Goal: Task Accomplishment & Management: Complete application form

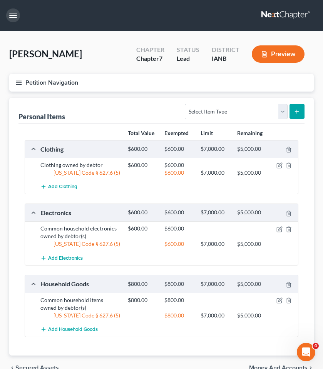
click at [16, 15] on button "button" at bounding box center [13, 15] width 14 height 14
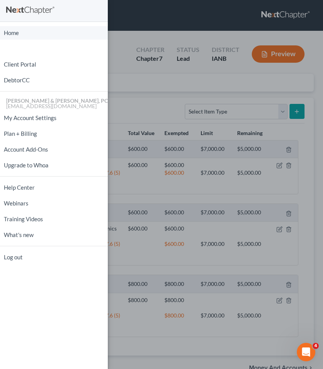
click at [17, 33] on link "Home" at bounding box center [54, 32] width 108 height 13
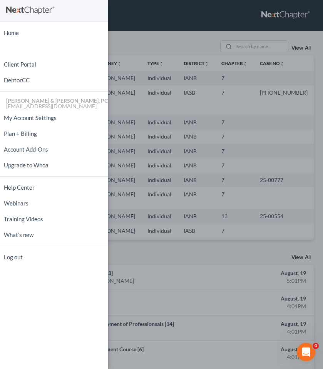
click at [176, 37] on div "Home New Case Client Portal DebtorCC [PERSON_NAME] & [PERSON_NAME], PC [PERSON_…" at bounding box center [161, 184] width 323 height 369
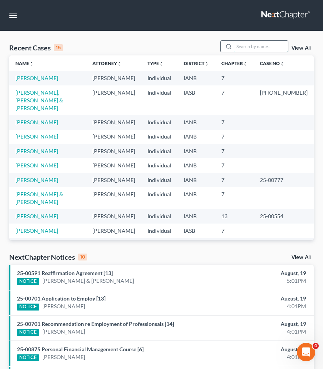
click at [252, 45] on input "search" at bounding box center [261, 46] width 54 height 11
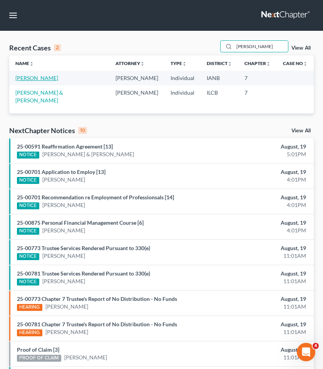
type input "[PERSON_NAME]"
click at [34, 80] on link "[PERSON_NAME]" at bounding box center [36, 78] width 43 height 7
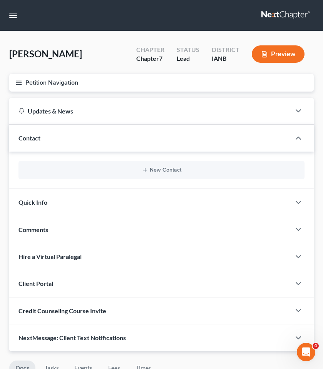
click at [18, 80] on icon "button" at bounding box center [18, 82] width 7 height 7
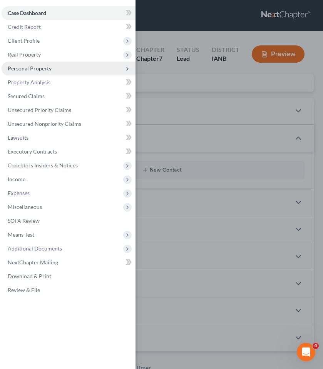
click at [23, 65] on span "Personal Property" at bounding box center [30, 68] width 44 height 7
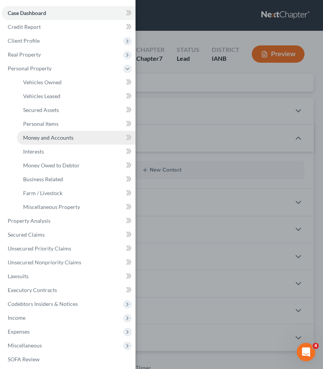
click at [38, 137] on span "Money and Accounts" at bounding box center [48, 137] width 50 height 7
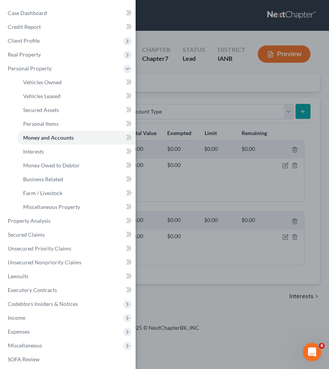
click at [187, 92] on div "Case Dashboard Payments Invoices Payments Payments Credit Report Client Profile" at bounding box center [164, 184] width 329 height 369
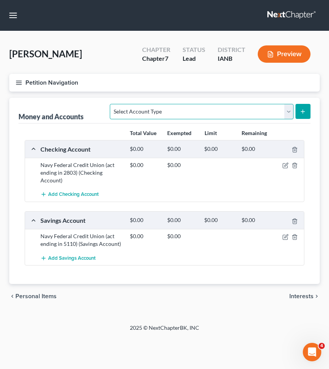
click at [147, 112] on select "Select Account Type Brokerage (A/B: 18, SOFA: 20) Cash on Hand (A/B: 16) Certif…" at bounding box center [201, 111] width 183 height 15
select select "checking"
click at [112, 104] on select "Select Account Type Brokerage (A/B: 18, SOFA: 20) Cash on Hand (A/B: 16) Certif…" at bounding box center [201, 111] width 183 height 15
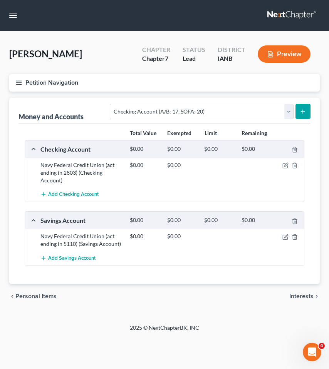
click at [301, 110] on icon "submit" at bounding box center [302, 111] width 6 height 6
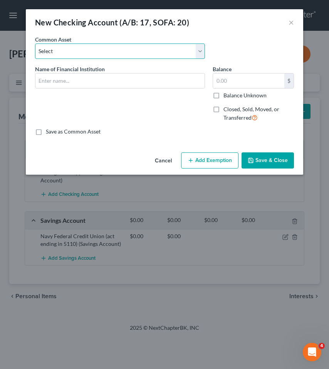
click at [110, 45] on select "Select Marine Credit Union DuTrac Credit Union Dupaco Community Credit Union US…" at bounding box center [120, 50] width 170 height 15
click at [90, 148] on div "An exemption set must first be selected from the Filing Information section. Co…" at bounding box center [164, 92] width 277 height 114
click at [64, 81] on input "text" at bounding box center [119, 80] width 169 height 15
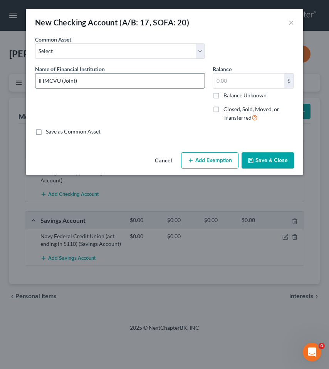
type input "IHMCVU (Joint)"
type input "1,000"
click at [266, 163] on button "Save & Close" at bounding box center [267, 160] width 52 height 16
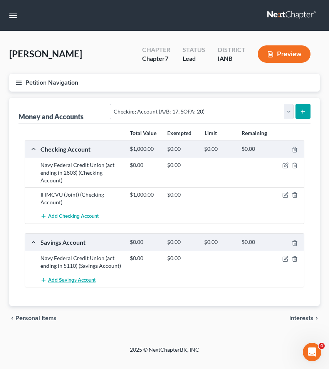
click at [75, 280] on span "Add Savings Account" at bounding box center [71, 280] width 47 height 6
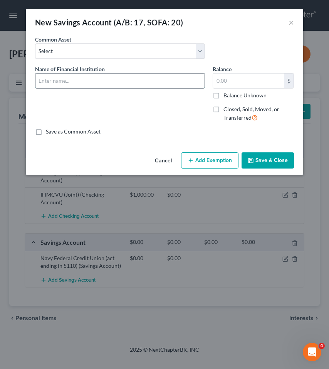
click at [69, 85] on input "text" at bounding box center [119, 80] width 169 height 15
type input "IHMCVU (Joint)"
click at [257, 157] on button "Save & Close" at bounding box center [267, 160] width 52 height 16
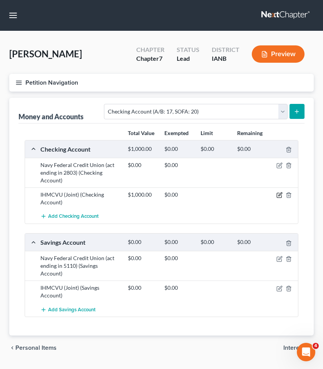
click at [279, 192] on icon "button" at bounding box center [279, 195] width 6 height 6
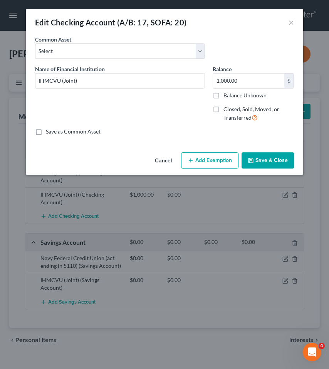
click at [244, 93] on label "Balance Unknown" at bounding box center [244, 96] width 43 height 8
click at [231, 93] on input "Balance Unknown" at bounding box center [228, 94] width 5 height 5
checkbox input "true"
type input "0.00"
click at [258, 163] on button "Save & Close" at bounding box center [267, 160] width 52 height 16
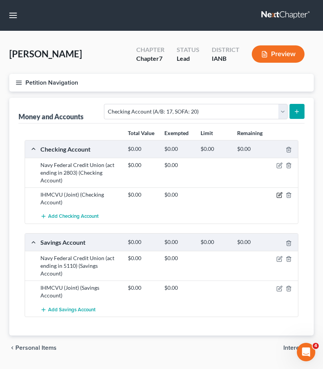
click at [279, 192] on icon "button" at bounding box center [279, 195] width 6 height 6
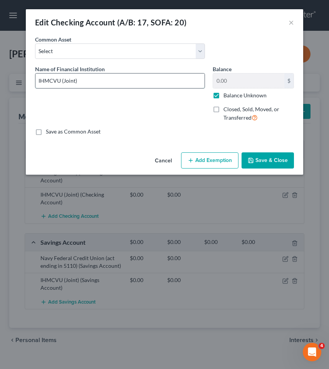
click at [80, 82] on input "IHMCVU (Joint)" at bounding box center [119, 80] width 169 height 15
type input "IHMCVU (Joint with [PERSON_NAME])"
click at [273, 160] on button "Save & Close" at bounding box center [267, 160] width 52 height 16
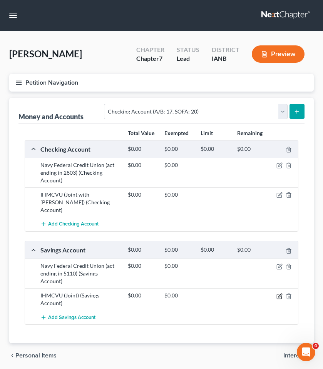
click at [279, 293] on icon "button" at bounding box center [279, 296] width 6 height 6
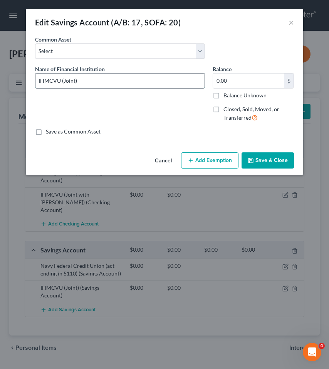
click at [81, 83] on input "IHMCVU (Joint)" at bounding box center [119, 80] width 169 height 15
type input "IHMCVU (Joint with [PERSON_NAME])"
click at [275, 158] on button "Save & Close" at bounding box center [267, 160] width 52 height 16
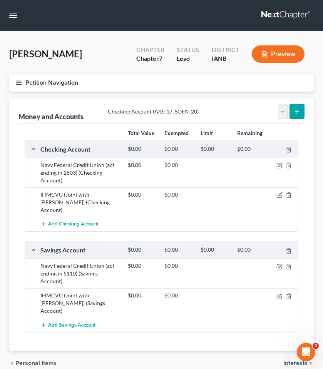
click at [127, 351] on div "chevron_left Personal Items Interests chevron_right" at bounding box center [161, 363] width 304 height 25
click at [7, 128] on div "Vehicles Owned Vehicles Leased Secured Assets Personal Items Money and Accounts…" at bounding box center [161, 237] width 312 height 278
click at [18, 81] on line "button" at bounding box center [18, 81] width 5 height 0
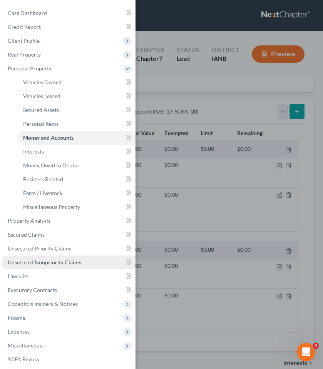
click at [33, 262] on span "Unsecured Nonpriority Claims" at bounding box center [44, 262] width 73 height 7
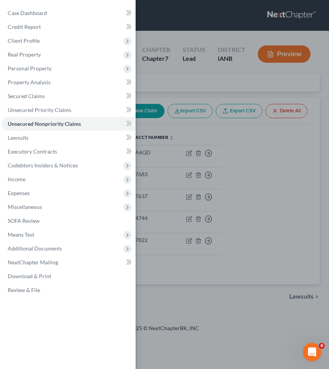
click at [211, 308] on div "Case Dashboard Payments Invoices Payments Payments Credit Report Client Profile" at bounding box center [164, 184] width 329 height 369
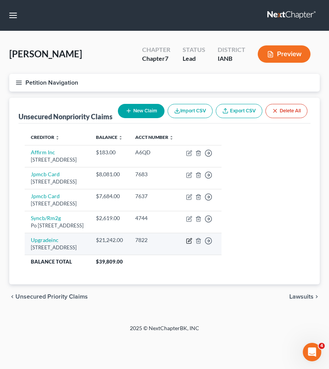
click at [191, 242] on icon "button" at bounding box center [189, 239] width 3 height 3
select select "4"
select select "0"
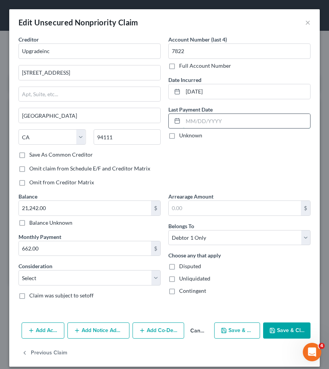
click at [184, 123] on input "text" at bounding box center [246, 121] width 127 height 15
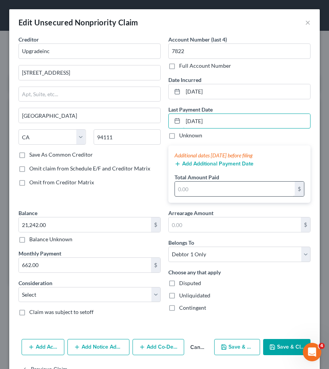
type input "[DATE]"
click at [194, 187] on input "text" at bounding box center [235, 189] width 120 height 15
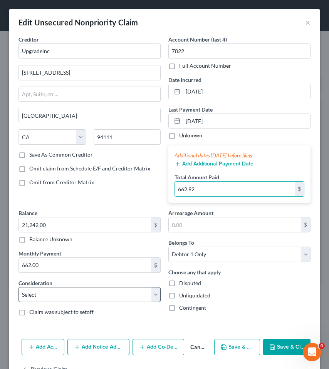
type input "662.92"
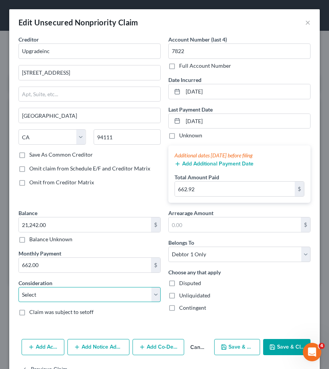
click at [71, 296] on select "Select Cable / Satellite Services Collection Agency Credit Card Debt Debt Couns…" at bounding box center [89, 294] width 142 height 15
select select "10"
click at [18, 287] on select "Select Cable / Satellite Services Collection Agency Credit Card Debt Debt Couns…" at bounding box center [89, 294] width 142 height 15
click at [280, 343] on button "Save & Close" at bounding box center [286, 347] width 47 height 16
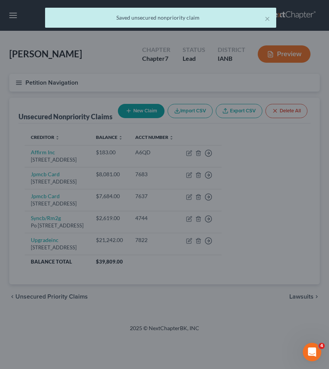
type input "0"
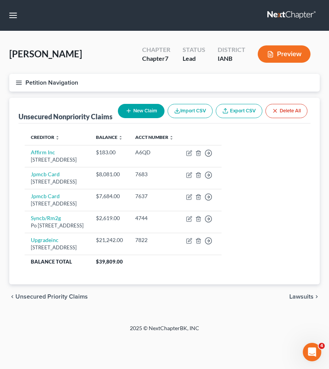
click at [112, 348] on div "Home New Case Client Portal DebtorCC [PERSON_NAME] & [PERSON_NAME], PC [PERSON_…" at bounding box center [164, 184] width 329 height 369
click at [20, 84] on line "button" at bounding box center [18, 84] width 5 height 0
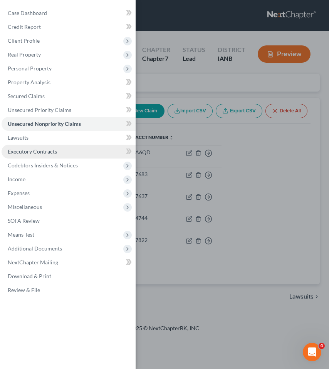
click at [22, 152] on span "Executory Contracts" at bounding box center [32, 151] width 49 height 7
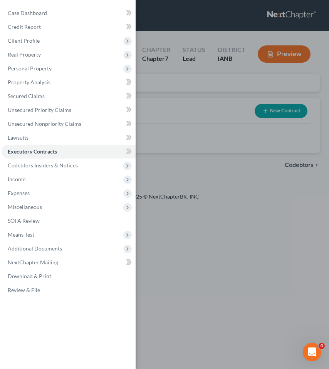
click at [290, 111] on div "Case Dashboard Payments Invoices Payments Payments Credit Report Client Profile" at bounding box center [164, 184] width 329 height 369
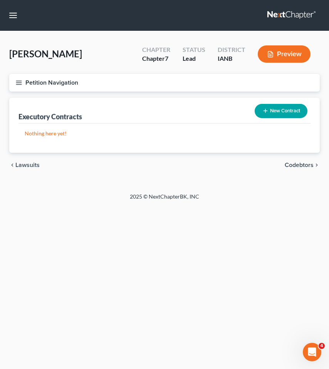
click at [271, 111] on button "New Contract" at bounding box center [280, 111] width 53 height 14
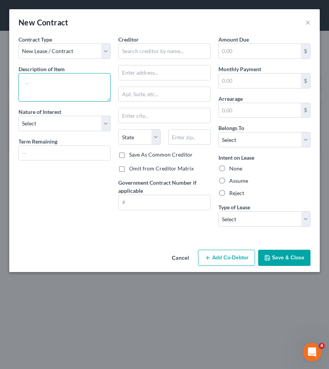
click at [70, 83] on textarea at bounding box center [64, 87] width 92 height 28
type textarea "Gym Membership"
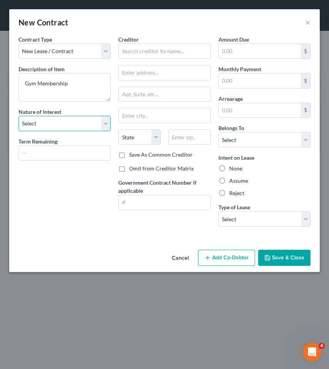
click at [46, 119] on select "Select Purchaser Agent Lessor Lessee" at bounding box center [64, 123] width 92 height 15
select select "3"
click at [18, 116] on select "Select Purchaser Agent Lessor Lessee" at bounding box center [64, 123] width 92 height 15
click at [129, 54] on input "text" at bounding box center [164, 50] width 92 height 15
type input "L"
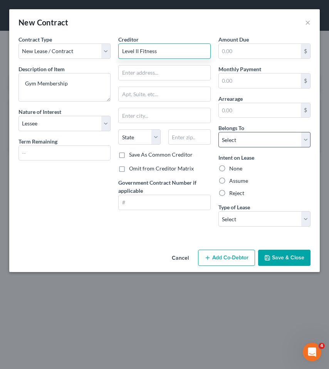
type input "Level II Fitness"
click at [237, 140] on select "Select Debtor 1 Only Debtor 2 Only Debtor 1 And Debtor 2 Only At Least One Of T…" at bounding box center [264, 139] width 92 height 15
select select "0"
click at [218, 132] on select "Select Debtor 1 Only Debtor 2 Only Debtor 1 And Debtor 2 Only At Least One Of T…" at bounding box center [264, 139] width 92 height 15
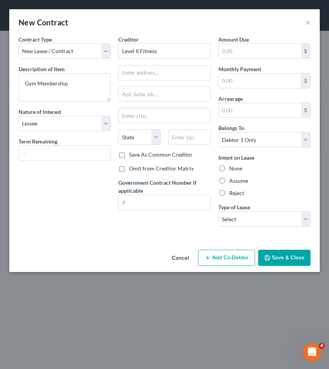
click at [234, 181] on label "Assume" at bounding box center [238, 181] width 19 height 8
click at [234, 181] on input "Assume" at bounding box center [234, 179] width 5 height 5
radio input "true"
click at [236, 215] on select "Select Real Estate Car Other" at bounding box center [264, 218] width 92 height 15
select select "2"
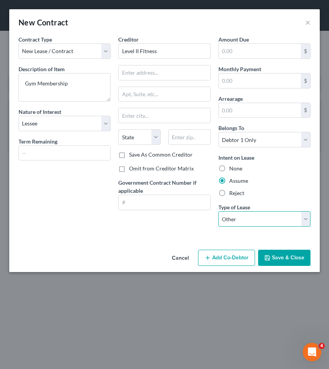
click at [218, 211] on select "Select Real Estate Car Other" at bounding box center [264, 218] width 92 height 15
click at [227, 80] on input "text" at bounding box center [260, 80] width 82 height 15
type input "51.36"
click at [147, 69] on input "text" at bounding box center [163, 72] width 91 height 15
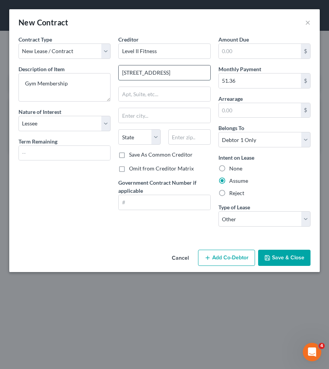
type input "[STREET_ADDRESS]"
type input "[GEOGRAPHIC_DATA]"
click at [135, 131] on select "State [US_STATE] AK AR AZ CA CO CT DE DC [GEOGRAPHIC_DATA] [GEOGRAPHIC_DATA] GU…" at bounding box center [139, 136] width 42 height 15
select select "16"
click at [118, 129] on select "State [US_STATE] AK AR AZ CA CO CT DE DC [GEOGRAPHIC_DATA] [GEOGRAPHIC_DATA] GU…" at bounding box center [139, 136] width 42 height 15
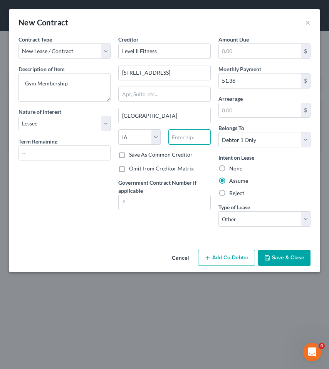
click at [182, 140] on input "text" at bounding box center [189, 136] width 42 height 15
type input "52722"
click at [157, 170] on label "Omit from Creditor Matrix" at bounding box center [161, 169] width 65 height 8
click at [137, 170] on input "Omit from Creditor Matrix" at bounding box center [134, 167] width 5 height 5
checkbox input "true"
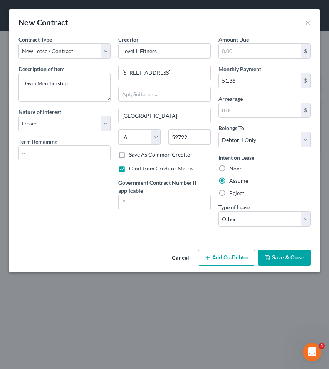
click at [281, 262] on button "Save & Close" at bounding box center [284, 258] width 52 height 16
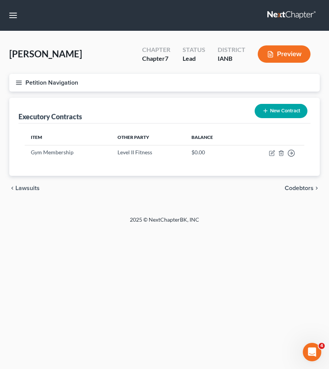
click at [70, 288] on div "Home New Case Client Portal DebtorCC [PERSON_NAME] & [PERSON_NAME], PC [PERSON_…" at bounding box center [164, 184] width 329 height 369
click at [18, 84] on line "button" at bounding box center [18, 84] width 5 height 0
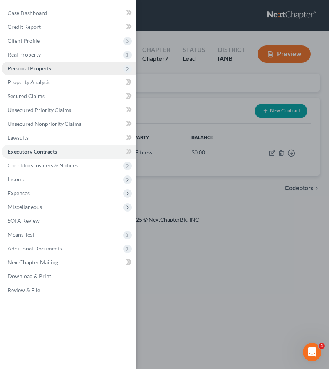
click at [20, 68] on span "Personal Property" at bounding box center [30, 68] width 44 height 7
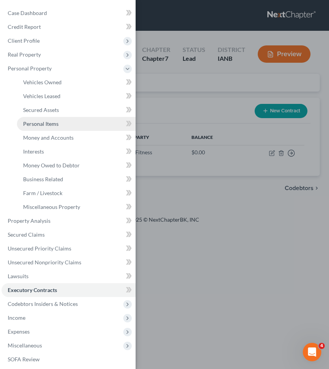
click at [30, 126] on span "Personal Items" at bounding box center [40, 123] width 35 height 7
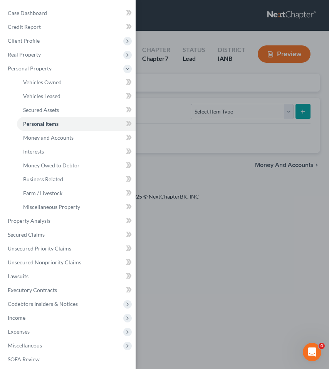
click at [249, 270] on div "Case Dashboard Payments Invoices Payments Payments Credit Report Client Profile" at bounding box center [164, 184] width 329 height 369
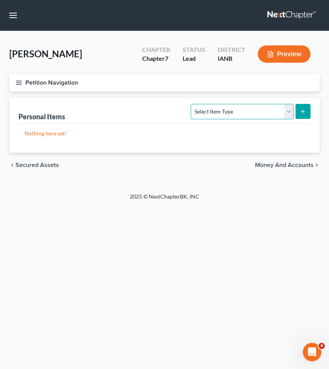
click at [219, 113] on select "Select Item Type Clothing (A/B: 11) Collectibles Of Value (A/B: 8) Electronics …" at bounding box center [241, 111] width 102 height 15
select select "household_goods"
click at [192, 104] on select "Select Item Type Clothing (A/B: 11) Collectibles Of Value (A/B: 8) Electronics …" at bounding box center [241, 111] width 102 height 15
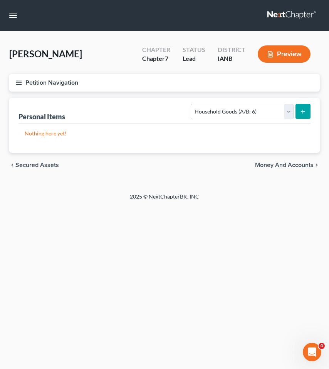
click at [301, 108] on icon "submit" at bounding box center [302, 111] width 6 height 6
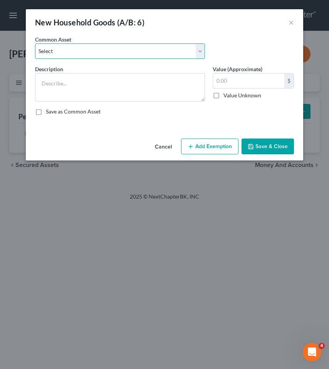
click at [66, 48] on select "Select Common household items owned by debtor(s)" at bounding box center [120, 50] width 170 height 15
select select "0"
click at [35, 43] on select "Select Common household items owned by debtor(s)" at bounding box center [120, 50] width 170 height 15
type textarea "Common household items owned by debtor(s)"
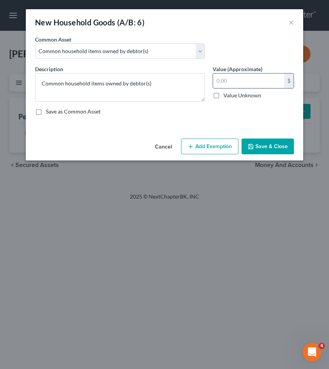
click at [228, 81] on input "text" at bounding box center [248, 80] width 71 height 15
type input "500"
click at [211, 145] on button "Add Exemption" at bounding box center [209, 146] width 57 height 16
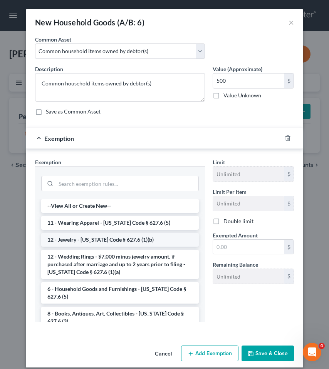
scroll to position [16, 0]
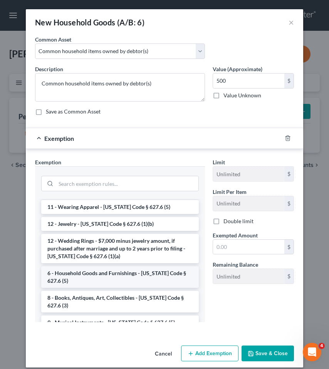
click at [119, 268] on li "6 - Household Goods and Furnishings - [US_STATE] Code § 627.6 (5)" at bounding box center [119, 277] width 157 height 22
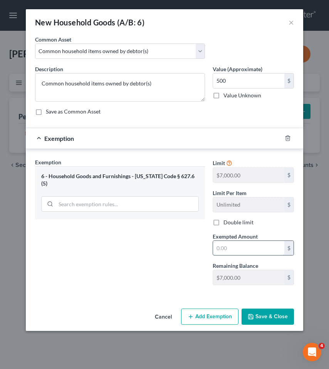
click at [223, 250] on input "text" at bounding box center [248, 248] width 71 height 15
type input "500"
click at [266, 319] on button "Save & Close" at bounding box center [267, 317] width 52 height 16
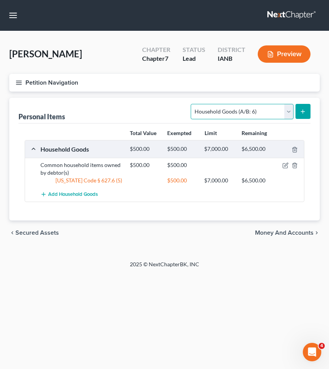
click at [206, 115] on select "Select Item Type Clothing (A/B: 11) Collectibles Of Value (A/B: 8) Electronics …" at bounding box center [241, 111] width 102 height 15
select select "electronics"
click at [192, 104] on select "Select Item Type Clothing (A/B: 11) Collectibles Of Value (A/B: 8) Electronics …" at bounding box center [241, 111] width 102 height 15
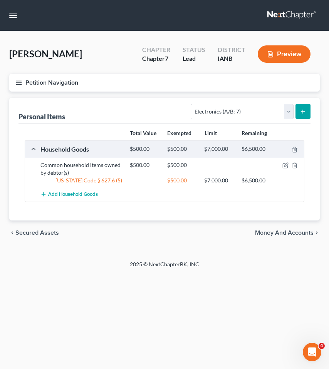
click at [300, 109] on icon "submit" at bounding box center [302, 111] width 6 height 6
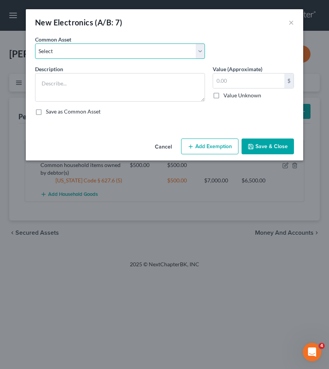
click at [81, 51] on select "Select Common household electronics owned by debtor(s)" at bounding box center [120, 50] width 170 height 15
select select "0"
click at [35, 43] on select "Select Common household electronics owned by debtor(s)" at bounding box center [120, 50] width 170 height 15
type textarea "Common household electronics owned by debtor(s)"
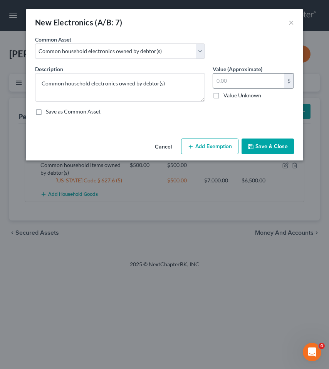
click at [250, 85] on input "text" at bounding box center [248, 80] width 71 height 15
type input "300.00"
click at [210, 143] on button "Add Exemption" at bounding box center [209, 146] width 57 height 16
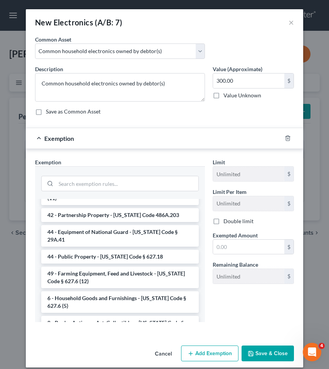
scroll to position [831, 0]
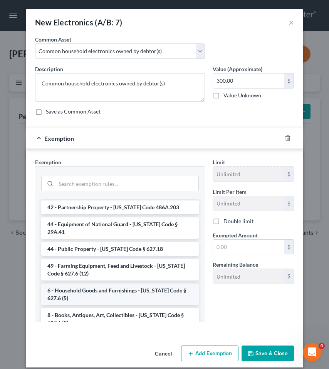
click at [95, 284] on li "6 - Household Goods and Furnishings - [US_STATE] Code § 627.6 (5)" at bounding box center [119, 295] width 157 height 22
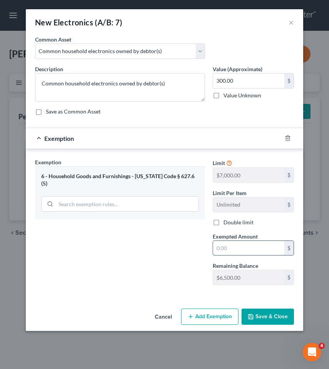
click at [229, 245] on input "text" at bounding box center [248, 248] width 71 height 15
type input "300.00"
click at [273, 315] on button "Save & Close" at bounding box center [267, 317] width 52 height 16
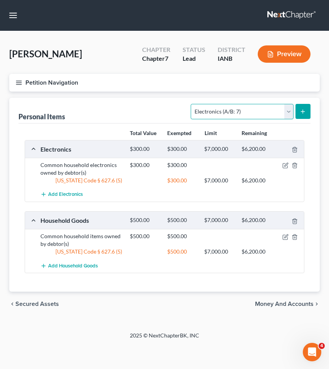
click at [220, 113] on select "Select Item Type Clothing (A/B: 11) Collectibles Of Value (A/B: 8) Electronics …" at bounding box center [241, 111] width 102 height 15
select select "sports_and_hobby_equipment"
click at [192, 104] on select "Select Item Type Clothing (A/B: 11) Collectibles Of Value (A/B: 8) Electronics …" at bounding box center [241, 111] width 102 height 15
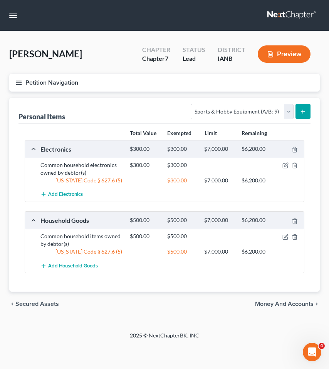
click at [300, 108] on icon "submit" at bounding box center [302, 111] width 6 height 6
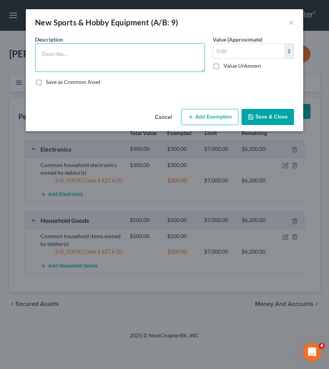
click at [72, 57] on textarea at bounding box center [120, 57] width 170 height 28
type textarea "M"
click at [159, 54] on textarea "Miscellaneous Sports and Hobby Equipment100" at bounding box center [120, 57] width 170 height 28
type textarea "Miscellaneous Sports and Hobby Equipment"
type input "100"
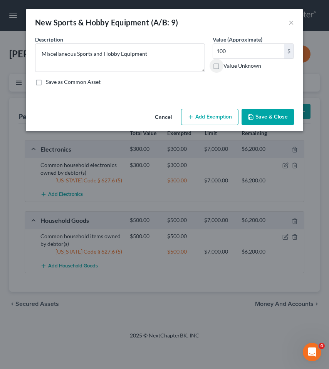
click at [216, 117] on button "Add Exemption" at bounding box center [209, 117] width 57 height 16
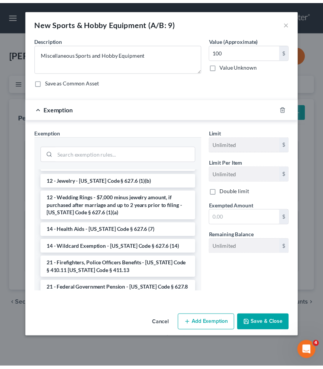
scroll to position [115, 0]
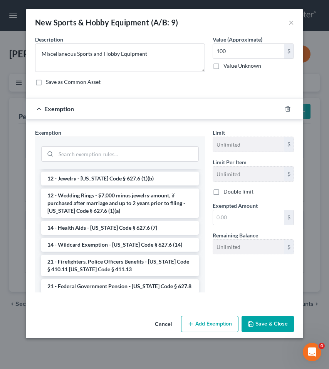
click at [133, 245] on li "14 - Wildcard Exemption - [US_STATE] Code § 627.6 (14)" at bounding box center [119, 245] width 157 height 14
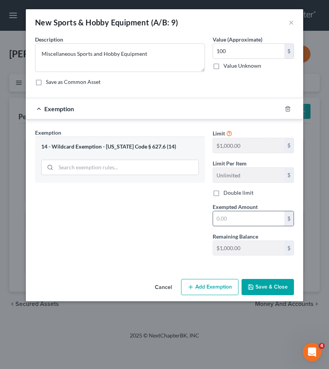
click at [232, 220] on input "text" at bounding box center [248, 218] width 71 height 15
type input "100"
click at [265, 287] on button "Save & Close" at bounding box center [267, 287] width 52 height 16
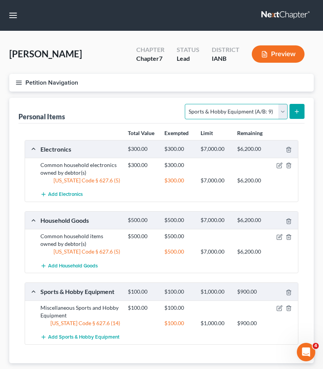
click at [242, 108] on select "Select Item Type Clothing (A/B: 11) Collectibles Of Value (A/B: 8) Electronics …" at bounding box center [236, 111] width 102 height 15
select select "firearms"
click at [186, 104] on select "Select Item Type Clothing (A/B: 11) Collectibles Of Value (A/B: 8) Electronics …" at bounding box center [236, 111] width 102 height 15
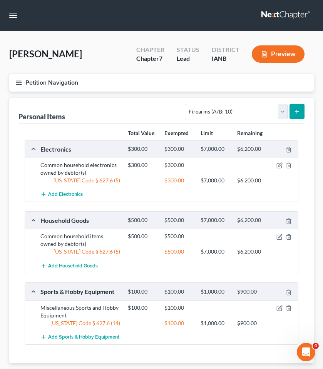
click at [293, 109] on button "submit" at bounding box center [296, 111] width 15 height 15
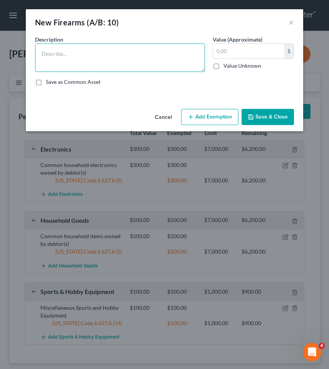
click at [64, 60] on textarea at bounding box center [120, 57] width 170 height 28
type textarea "n"
type textarea "NEED INFO"
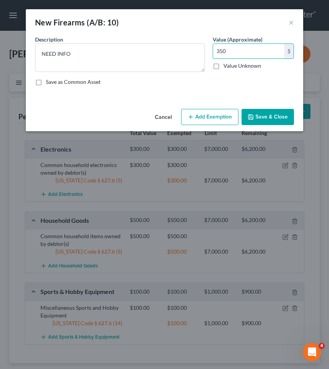
type input "350"
click at [265, 113] on button "Save & Close" at bounding box center [267, 117] width 52 height 16
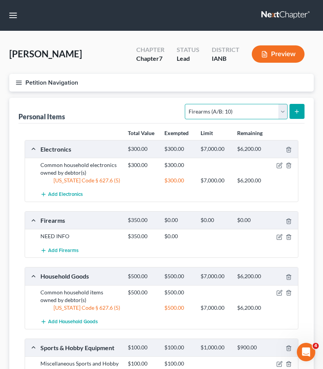
click at [247, 110] on select "Select Item Type Clothing (A/B: 11) Collectibles Of Value (A/B: 8) Electronics …" at bounding box center [236, 111] width 102 height 15
select select "clothing"
click at [186, 104] on select "Select Item Type Clothing (A/B: 11) Collectibles Of Value (A/B: 8) Electronics …" at bounding box center [236, 111] width 102 height 15
click at [292, 109] on button "submit" at bounding box center [296, 111] width 15 height 15
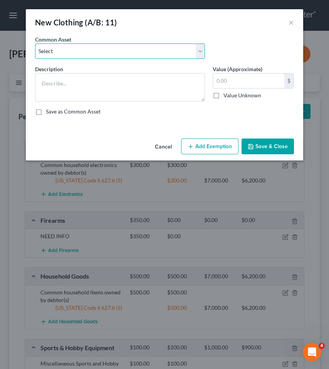
click at [99, 49] on select "Select Clothing owned by debtor(s)" at bounding box center [120, 50] width 170 height 15
select select "0"
click at [35, 43] on select "Select Clothing owned by debtor(s)" at bounding box center [120, 50] width 170 height 15
type textarea "Clothing owned by debtor(s)"
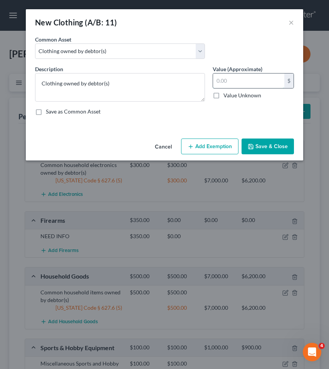
click at [225, 82] on input "text" at bounding box center [248, 80] width 71 height 15
type input "150"
click at [217, 146] on button "Add Exemption" at bounding box center [209, 146] width 57 height 16
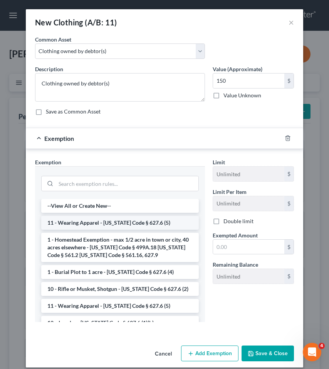
click at [120, 222] on li "11 - Wearing Apparel - [US_STATE] Code § 627.6 (5)" at bounding box center [119, 223] width 157 height 14
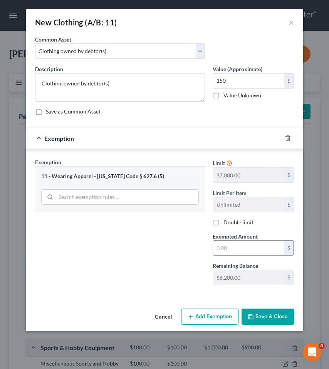
click at [232, 247] on input "text" at bounding box center [248, 248] width 71 height 15
type input "150"
click at [262, 319] on button "Save & Close" at bounding box center [267, 317] width 52 height 16
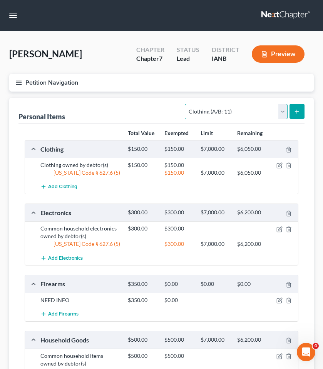
click at [228, 110] on select "Select Item Type Clothing (A/B: 11) Collectibles Of Value (A/B: 8) Electronics …" at bounding box center [236, 111] width 102 height 15
select select "jewelry"
click at [186, 104] on select "Select Item Type Clothing (A/B: 11) Collectibles Of Value (A/B: 8) Electronics …" at bounding box center [236, 111] width 102 height 15
click at [297, 112] on line "submit" at bounding box center [297, 111] width 0 height 3
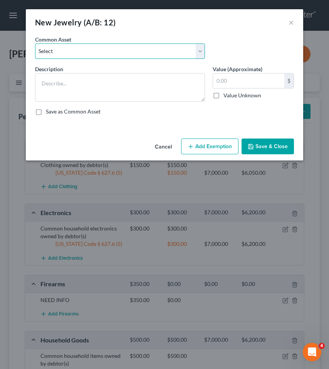
click at [88, 48] on select "Select Costume Jewelry" at bounding box center [120, 50] width 170 height 15
select select "0"
click at [35, 43] on select "Select Costume Jewelry" at bounding box center [120, 50] width 170 height 15
type textarea "Costume Jewelry"
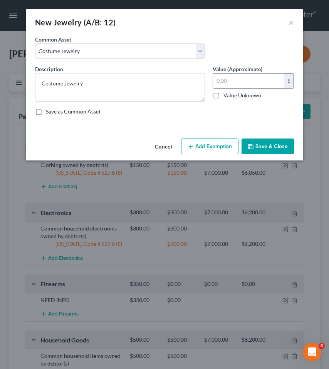
click at [250, 82] on input "text" at bounding box center [248, 80] width 71 height 15
type input "6"
type input "80.00"
click at [217, 147] on button "Add Exemption" at bounding box center [209, 146] width 57 height 16
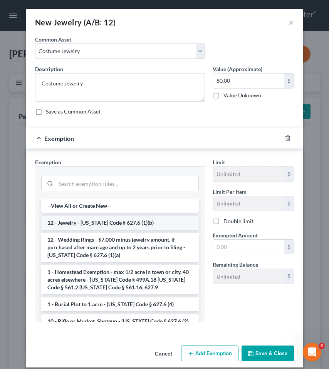
click at [99, 221] on li "12 - Jewelry - [US_STATE] Code § 627.6 (1)(b)" at bounding box center [119, 223] width 157 height 14
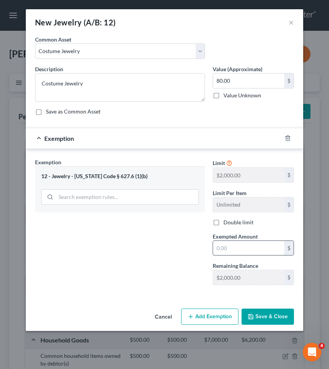
click at [232, 250] on input "text" at bounding box center [248, 248] width 71 height 15
type input "80.00"
click at [279, 316] on button "Save & Close" at bounding box center [267, 317] width 52 height 16
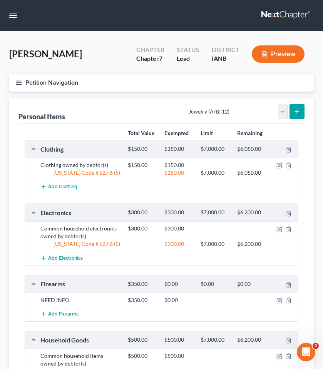
click at [169, 118] on div "Personal Items Select Item Type Clothing (A/B: 11) Collectibles Of Value (A/B: …" at bounding box center [161, 111] width 286 height 26
click at [21, 79] on icon "button" at bounding box center [18, 82] width 7 height 7
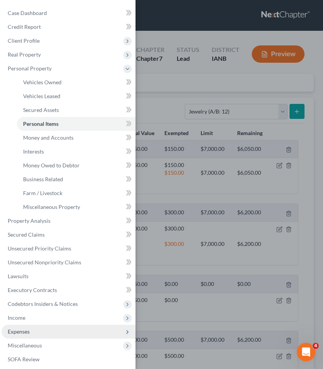
click at [21, 331] on span "Expenses" at bounding box center [19, 331] width 22 height 7
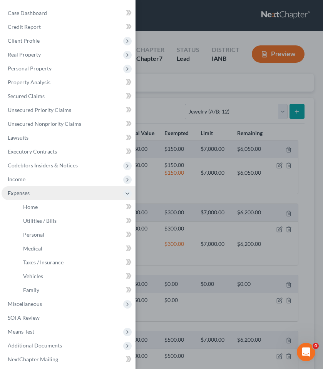
click at [42, 198] on span "Expenses" at bounding box center [69, 193] width 134 height 14
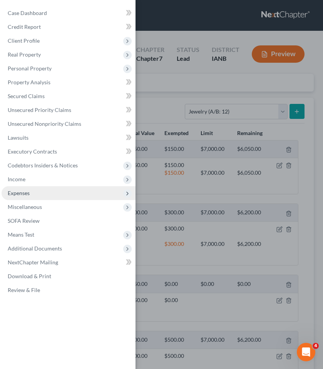
click at [35, 194] on span "Expenses" at bounding box center [69, 193] width 134 height 14
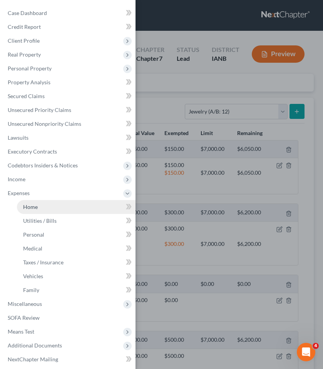
click at [32, 209] on span "Home" at bounding box center [30, 207] width 15 height 7
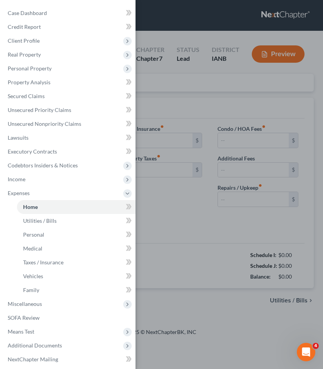
type input "0.00"
radio input "true"
type input "0.00"
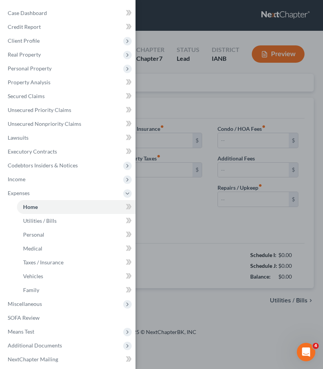
type input "0.00"
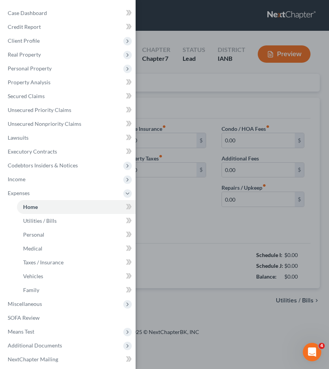
click at [157, 107] on div "Case Dashboard Payments Invoices Payments Payments Credit Report Client Profile" at bounding box center [164, 184] width 329 height 369
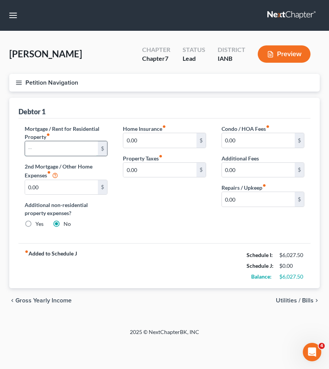
click at [50, 148] on input "text" at bounding box center [61, 148] width 73 height 15
type input "1,882.70"
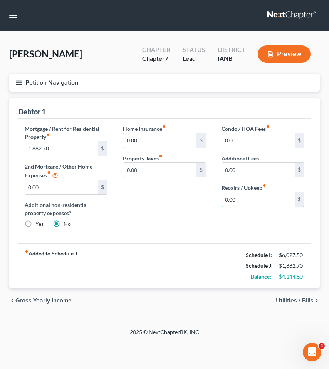
click at [295, 301] on span "Utilities / Bills" at bounding box center [294, 300] width 38 height 6
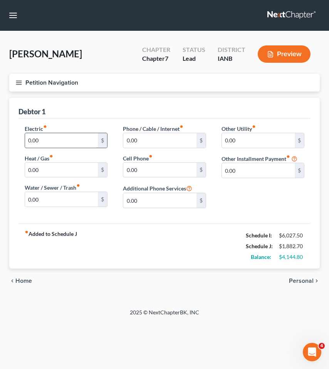
click at [69, 140] on input "0.00" at bounding box center [61, 140] width 73 height 15
type input "217"
type input "90"
type input "82"
type input "86"
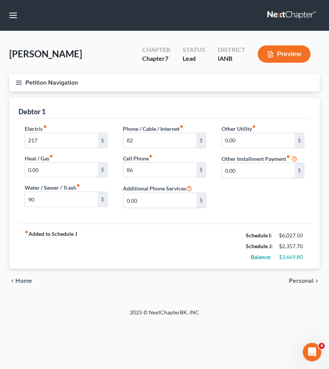
click at [299, 281] on span "Personal" at bounding box center [301, 281] width 25 height 6
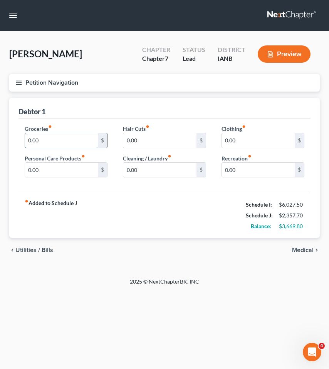
click at [56, 142] on input "0.00" at bounding box center [61, 140] width 73 height 15
type input "380"
type input "30"
type input "70"
type input "35"
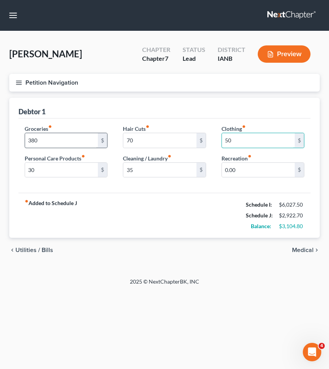
type input "50"
type input "100"
click at [305, 248] on span "Medical" at bounding box center [303, 250] width 22 height 6
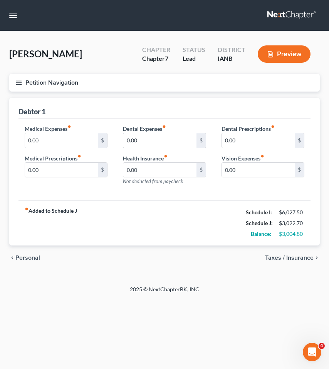
click at [297, 256] on span "Taxes / Insurance" at bounding box center [289, 258] width 48 height 6
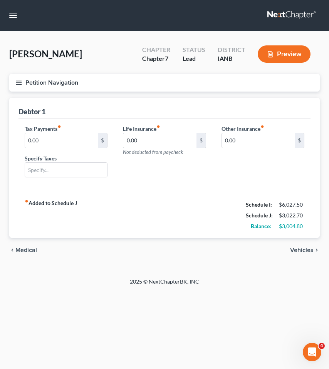
click at [303, 250] on span "Vehicles" at bounding box center [301, 250] width 23 height 6
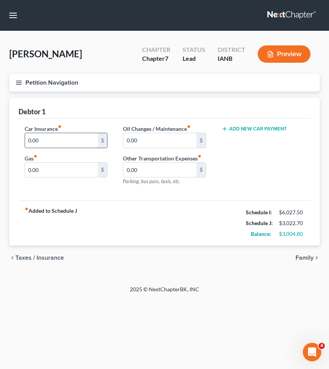
click at [60, 137] on input "0.00" at bounding box center [61, 140] width 73 height 15
type input "118"
type input "60"
type input "10"
click at [306, 257] on span "Family" at bounding box center [304, 258] width 18 height 6
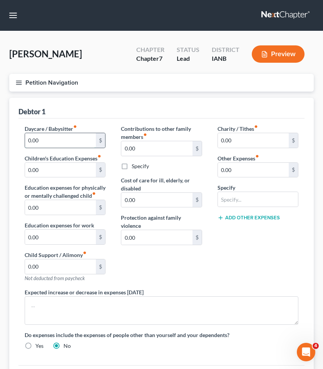
click at [65, 138] on input "0.00" at bounding box center [60, 140] width 71 height 15
type input "674"
click at [252, 170] on input "0.00" at bounding box center [253, 170] width 71 height 15
type input "200"
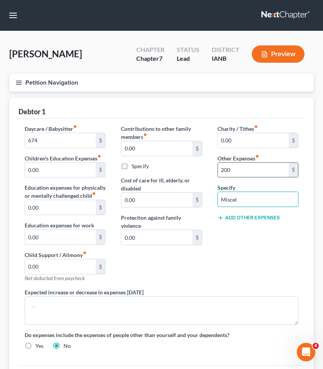
type input "Miscellaneous Expenses"
click at [227, 256] on div "Charity / Tithes fiber_manual_record 0.00 $ Other Expenses fiber_manual_record …" at bounding box center [258, 206] width 96 height 163
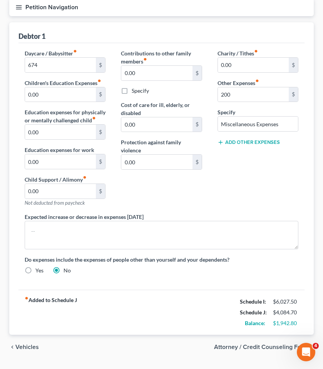
scroll to position [95, 0]
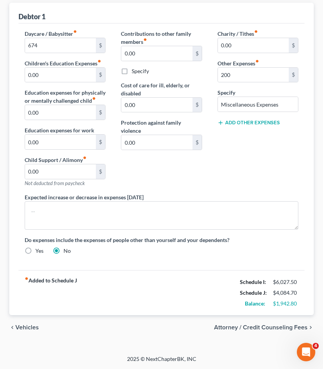
click at [129, 340] on div "Petition Navigation Case Dashboard Payments Invoices Payments Payments Credit R…" at bounding box center [161, 162] width 304 height 367
click at [165, 309] on div "fiber_manual_record Added to Schedule J Schedule I: $6,027.50 Schedule J: $4,08…" at bounding box center [161, 292] width 286 height 45
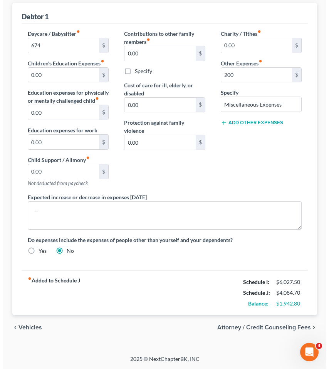
scroll to position [0, 0]
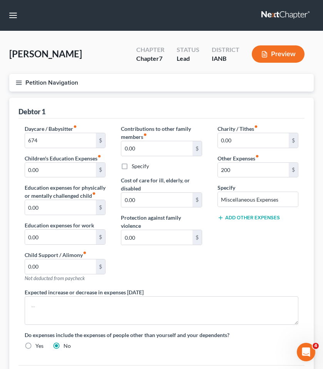
click at [19, 77] on button "Petition Navigation" at bounding box center [161, 83] width 304 height 18
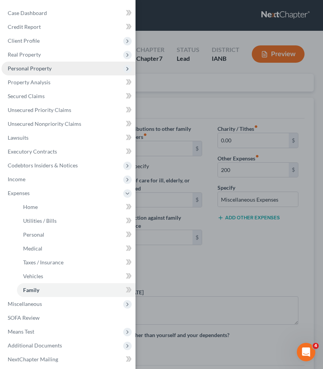
click at [27, 67] on span "Personal Property" at bounding box center [30, 68] width 44 height 7
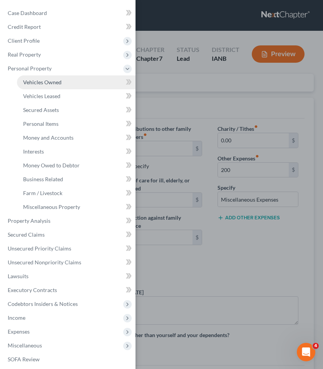
click at [31, 80] on span "Vehicles Owned" at bounding box center [42, 82] width 38 height 7
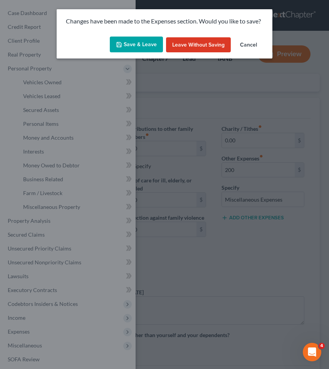
click at [142, 43] on button "Save & Leave" at bounding box center [136, 45] width 53 height 16
type input "674.00"
type input "200.00"
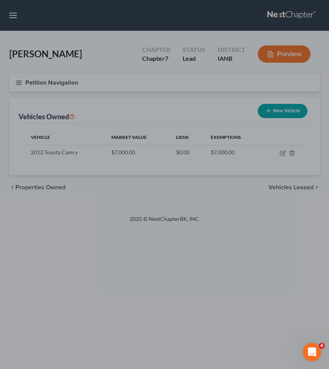
click at [280, 152] on div at bounding box center [164, 184] width 329 height 369
click at [240, 244] on div at bounding box center [164, 184] width 329 height 369
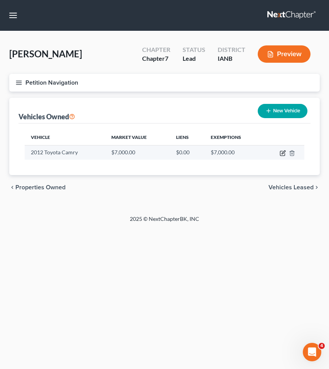
click at [282, 151] on icon "button" at bounding box center [282, 153] width 5 height 5
select select "0"
select select "14"
select select "4"
select select "0"
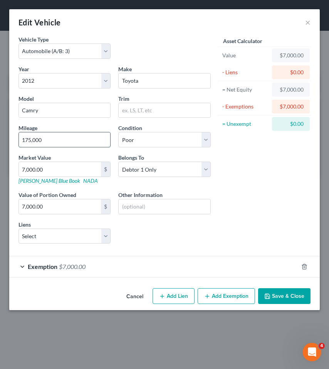
click at [66, 142] on input "175,000" at bounding box center [64, 139] width 91 height 15
drag, startPoint x: 66, startPoint y: 142, endPoint x: -86, endPoint y: 116, distance: 153.9
click at [0, 116] on html "Home New Case Client Portal DebtorCC Henkels & Baker, PC kylieclaytonllc@gmail.…" at bounding box center [164, 184] width 329 height 369
type input "181,000"
type input "2"
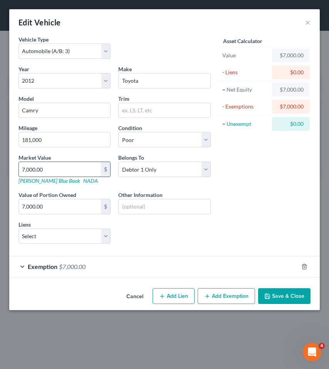
type input "2.00"
type input "20"
type input "20.00"
type input "200"
type input "200.00"
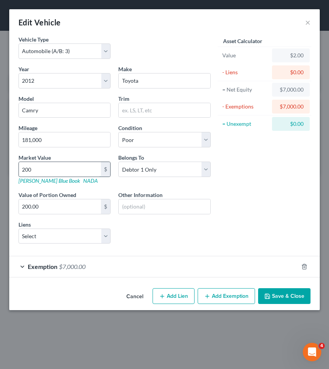
type input "2000"
type input "2,000.00"
type input "2,000"
click at [99, 262] on div "Exemption $7,000.00" at bounding box center [153, 266] width 289 height 20
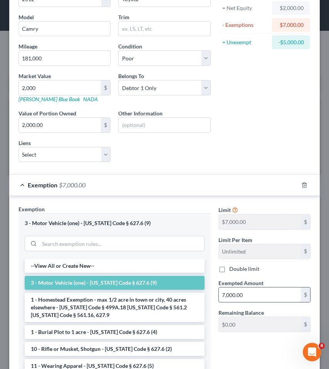
scroll to position [97, 0]
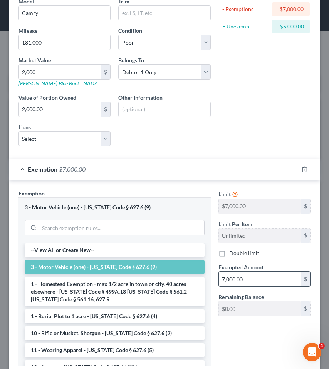
click at [262, 281] on input "7,000.00" at bounding box center [260, 279] width 82 height 15
type input "2,000"
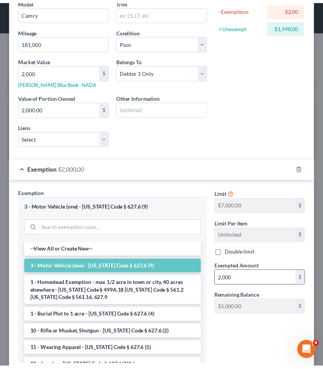
scroll to position [150, 0]
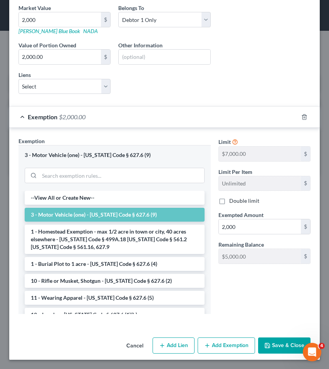
click at [277, 345] on button "Save & Close" at bounding box center [284, 345] width 52 height 16
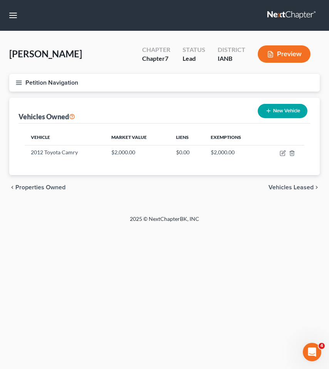
click at [20, 83] on icon "button" at bounding box center [18, 82] width 7 height 7
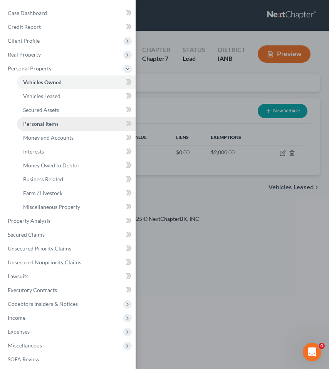
click at [34, 123] on span "Personal Items" at bounding box center [40, 123] width 35 height 7
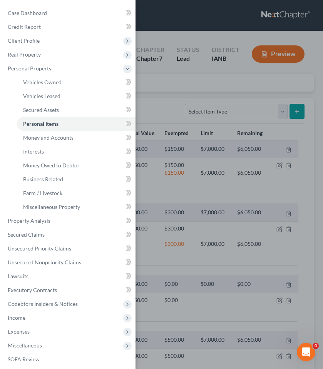
click at [159, 107] on div "Case Dashboard Payments Invoices Payments Payments Credit Report Client Profile" at bounding box center [161, 184] width 323 height 369
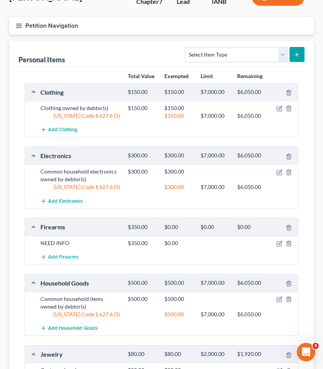
scroll to position [67, 0]
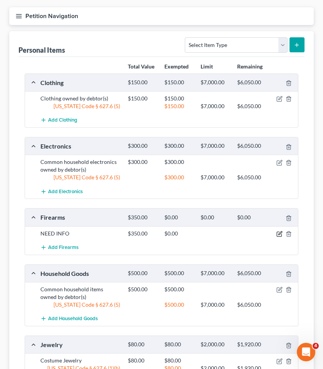
click at [279, 233] on icon "button" at bounding box center [279, 234] width 6 height 6
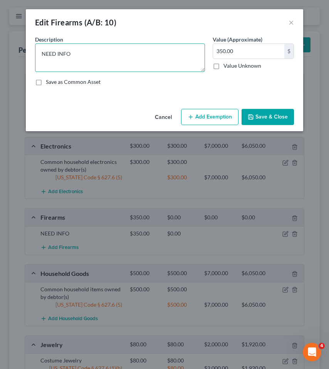
drag, startPoint x: 73, startPoint y: 55, endPoint x: -20, endPoint y: 55, distance: 92.7
click at [0, 55] on html "Home New Case Client Portal DebtorCC Henkels & Baker, PC kylieclaytonllc@gmail.…" at bounding box center [164, 233] width 329 height 600
click at [68, 59] on textarea "Pistol (350) Shotgun" at bounding box center [120, 57] width 170 height 28
type textarea "Pistol (350) Shotgun?"
click at [210, 117] on button "Add Exemption" at bounding box center [209, 117] width 57 height 16
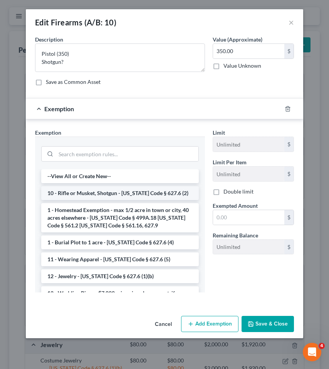
click at [116, 193] on li "10 - Rifle or Musket, Shotgun - [US_STATE] Code § 627.6 (2)" at bounding box center [119, 193] width 157 height 14
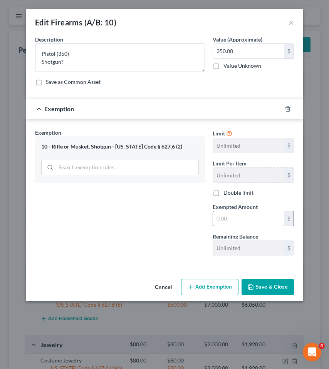
click at [236, 217] on input "text" at bounding box center [248, 218] width 71 height 15
type input "200.00"
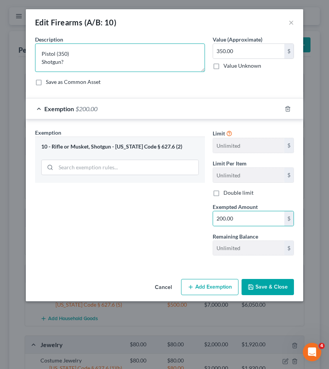
click at [106, 65] on textarea "Pistol (350) Shotgun?" at bounding box center [120, 57] width 170 height 28
type textarea "Pistol (350) Shotgun"
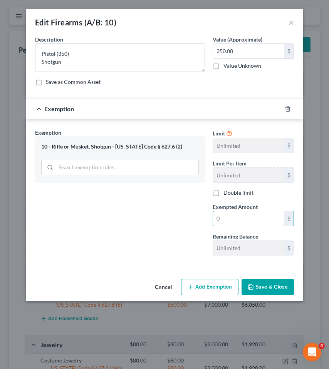
type input "0"
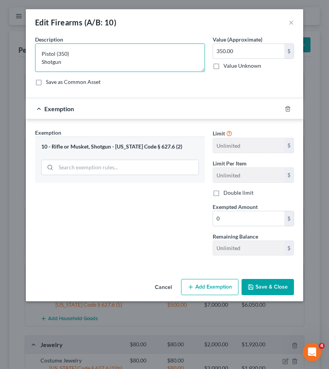
click at [83, 67] on textarea "Pistol (350) Shotgun" at bounding box center [120, 57] width 170 height 28
type textarea "Pistol (350) Shotgun NEED VALUE"
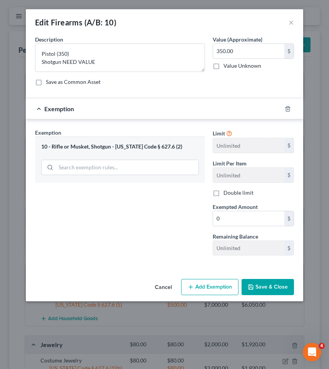
click at [223, 66] on label "Value Unknown" at bounding box center [242, 66] width 38 height 8
click at [226, 66] on input "Value Unknown" at bounding box center [228, 64] width 5 height 5
checkbox input "true"
type input "0.00"
click at [258, 288] on button "Save & Close" at bounding box center [267, 287] width 52 height 16
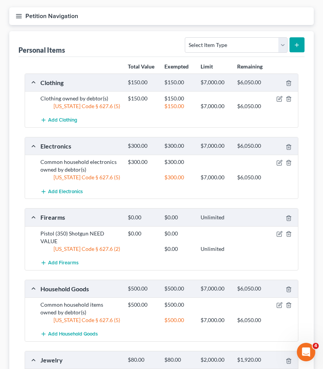
click at [88, 60] on div "Total Value Exempted Limit Remaining" at bounding box center [161, 66] width 281 height 13
click at [22, 15] on icon "button" at bounding box center [18, 16] width 7 height 7
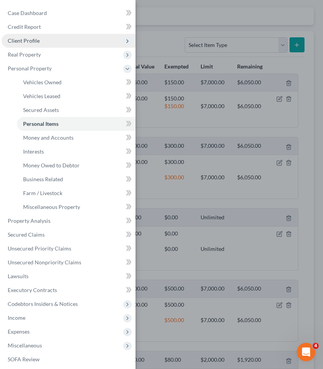
click at [23, 39] on span "Client Profile" at bounding box center [24, 40] width 32 height 7
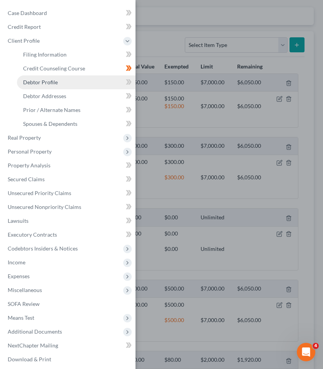
click at [33, 78] on link "Debtor Profile" at bounding box center [76, 82] width 118 height 14
select select "3"
select select "0"
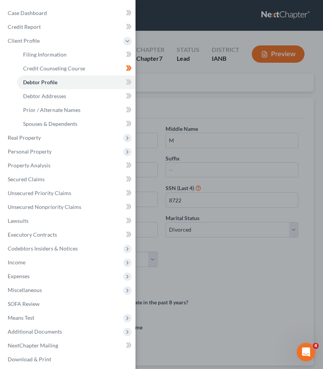
click at [214, 287] on div "Case Dashboard Payments Invoices Payments Payments Credit Report Client Profile" at bounding box center [161, 184] width 323 height 369
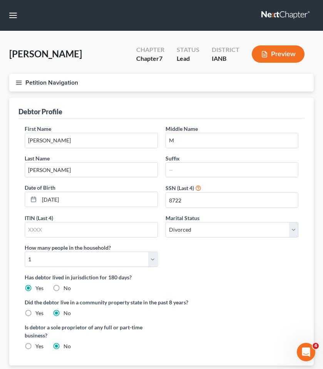
click at [272, 275] on label "Has debtor lived in jurisdiction for 180 days?" at bounding box center [162, 277] width 274 height 8
click at [18, 80] on icon "button" at bounding box center [18, 82] width 7 height 7
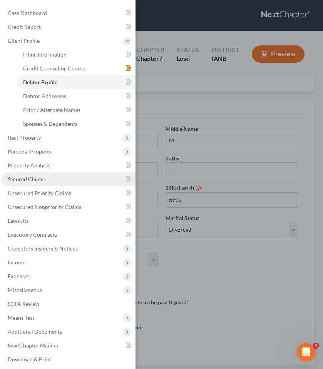
click at [24, 177] on span "Secured Claims" at bounding box center [26, 179] width 37 height 7
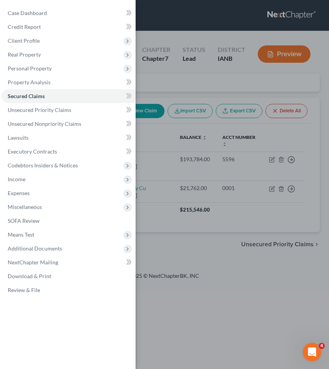
click at [184, 267] on div "Case Dashboard Payments Invoices Payments Payments Credit Report Client Profile" at bounding box center [164, 184] width 329 height 369
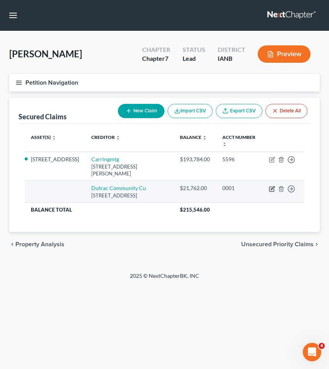
click at [270, 188] on icon "button" at bounding box center [272, 189] width 6 height 6
select select "16"
select select "0"
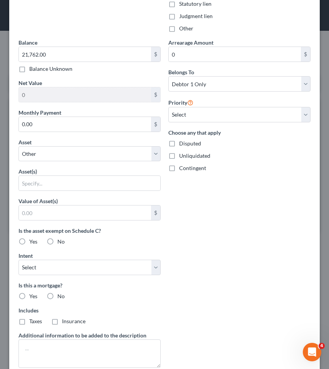
scroll to position [182, 0]
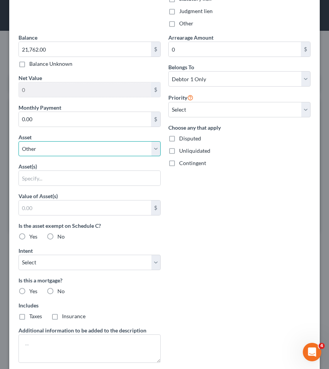
click at [46, 150] on select "Select Other Multiple Assets 1011 36th Avenue - $195000.0 2012 Toyota Camry - $…" at bounding box center [89, 148] width 142 height 15
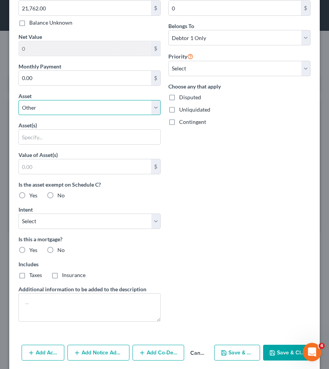
scroll to position [252, 0]
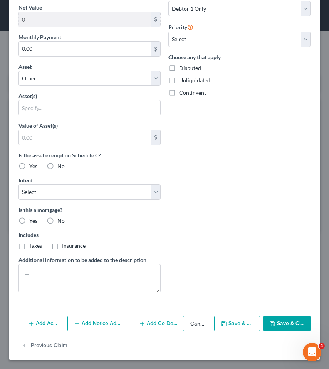
click at [42, 322] on button "Add Action" at bounding box center [43, 323] width 43 height 16
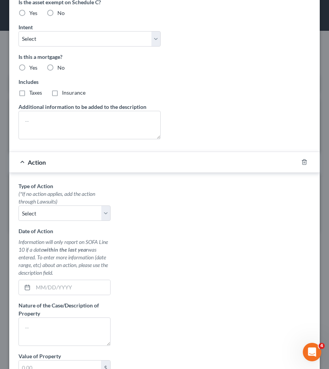
scroll to position [407, 0]
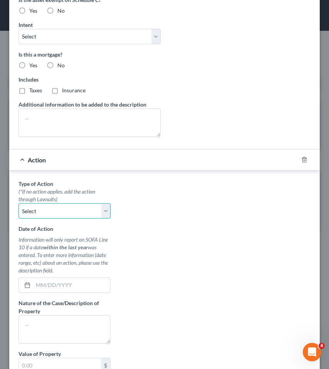
click at [44, 207] on select "Select Repossession Garnishment Foreclosure Personal Injury Attached, Seized, O…" at bounding box center [64, 210] width 92 height 15
select select "0"
click at [18, 203] on select "Select Repossession Garnishment Foreclosure Personal Injury Attached, Seized, O…" at bounding box center [64, 210] width 92 height 15
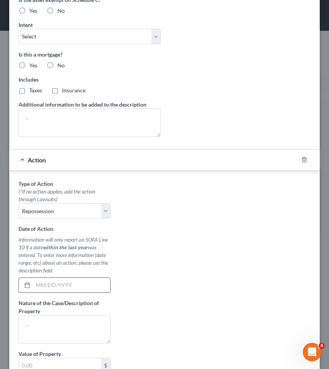
click at [40, 283] on input "text" at bounding box center [71, 285] width 77 height 15
type input "2"
type input "02/2025"
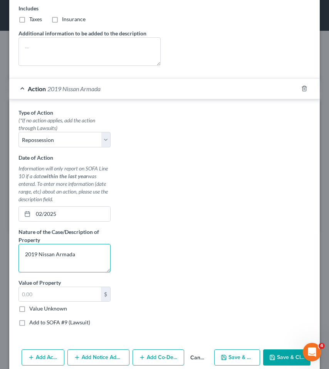
scroll to position [481, 0]
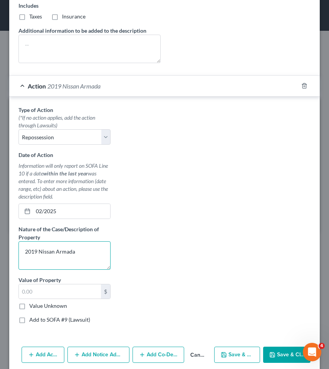
type textarea "2019 Nissan Armada"
click at [29, 306] on label "Value Unknown" at bounding box center [48, 306] width 38 height 8
click at [32, 306] on input "Value Unknown" at bounding box center [34, 304] width 5 height 5
checkbox input "true"
type input "0.00"
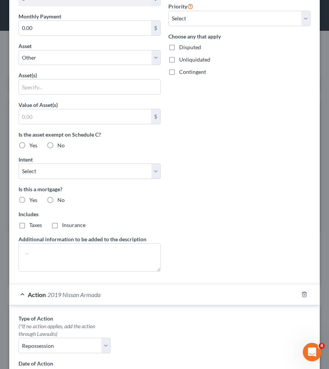
scroll to position [272, 0]
click at [57, 200] on label "No" at bounding box center [60, 201] width 7 height 8
click at [60, 200] on input "No" at bounding box center [62, 199] width 5 height 5
radio input "true"
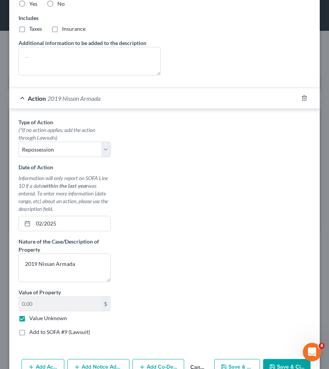
scroll to position [538, 0]
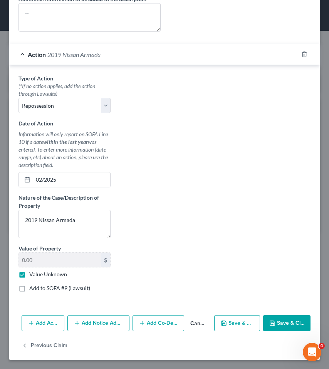
click at [279, 328] on button "Save & Close" at bounding box center [286, 323] width 47 height 16
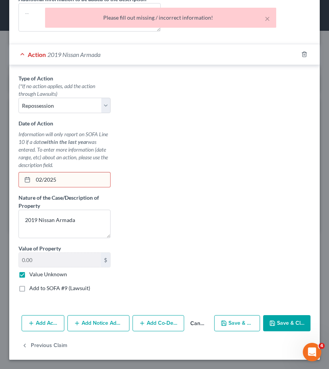
drag, startPoint x: 64, startPoint y: 180, endPoint x: 5, endPoint y: 167, distance: 60.6
click at [5, 167] on div "Edit Secured Claim × Creditor * Dutrac Community Cu Po Box 3250 Dubuque State A…" at bounding box center [164, 184] width 329 height 369
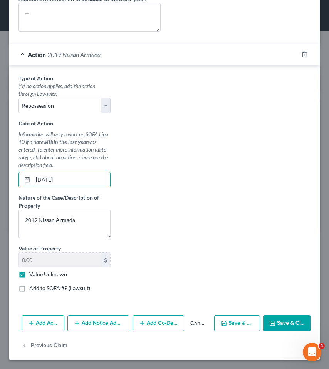
type input "02/01/2025"
click at [280, 320] on button "Save & Close" at bounding box center [286, 323] width 47 height 16
select select
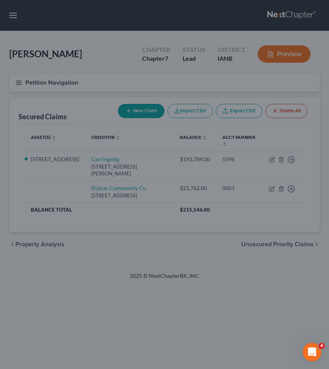
scroll to position [0, 0]
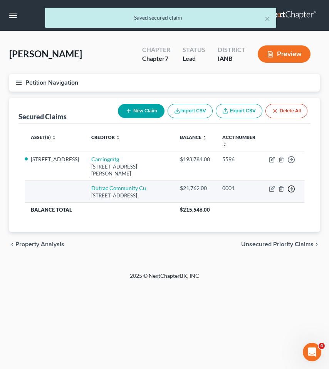
click at [290, 163] on icon "button" at bounding box center [291, 160] width 8 height 8
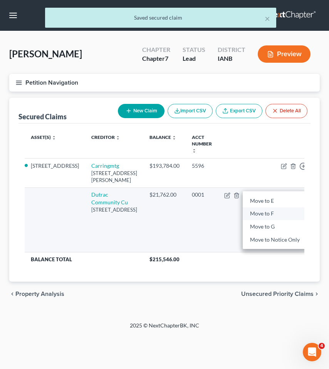
click at [257, 207] on link "Move to F" at bounding box center [274, 213] width 64 height 13
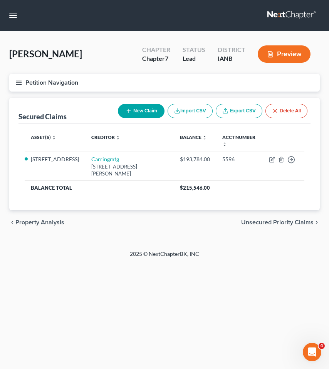
click at [20, 82] on icon "button" at bounding box center [18, 82] width 7 height 7
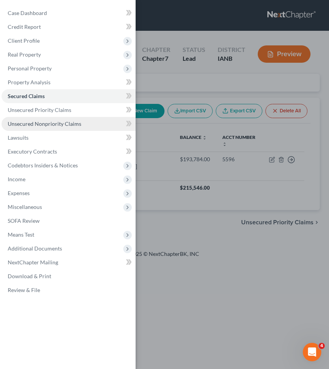
click at [27, 122] on span "Unsecured Nonpriority Claims" at bounding box center [44, 123] width 73 height 7
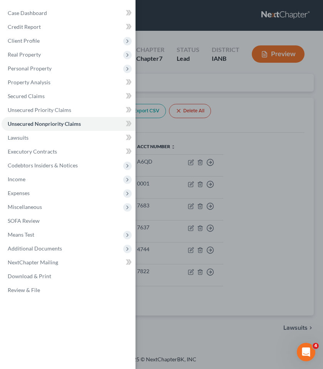
click at [220, 130] on div "Case Dashboard Payments Invoices Payments Payments Credit Report Client Profile" at bounding box center [161, 184] width 323 height 369
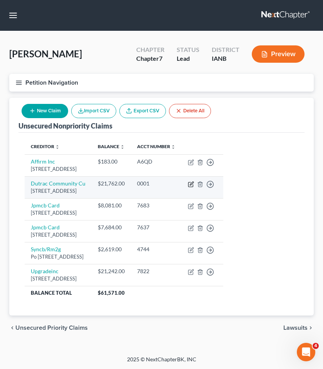
click at [193, 182] on icon "button" at bounding box center [190, 184] width 5 height 5
select select "16"
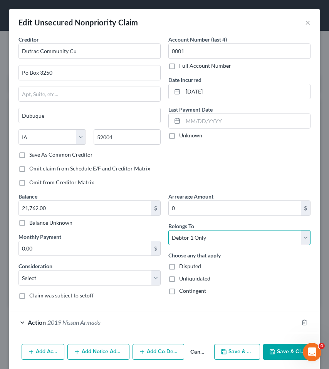
click at [195, 241] on select "Select Debtor 1 Only Debtor 2 Only Debtor 1 And Debtor 2 Only At Least One Of T…" at bounding box center [239, 237] width 142 height 15
select select "3"
click at [168, 230] on select "Select Debtor 1 Only Debtor 2 Only Debtor 1 And Debtor 2 Only At Least One Of T…" at bounding box center [239, 237] width 142 height 15
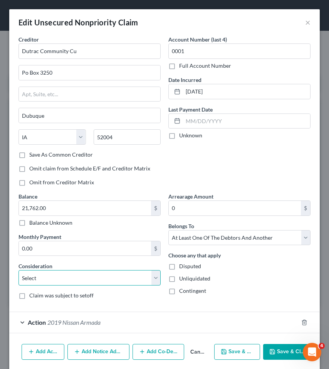
click at [67, 278] on select "Select Cable / Satellite Services Collection Agency Credit Card Debt Debt Couns…" at bounding box center [89, 277] width 142 height 15
select select "4"
click at [18, 270] on select "Select Cable / Satellite Services Collection Agency Credit Card Debt Debt Couns…" at bounding box center [89, 277] width 142 height 15
click at [152, 348] on button "Add Co-Debtor" at bounding box center [158, 352] width 52 height 16
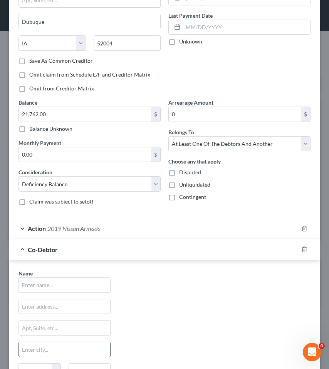
scroll to position [118, 0]
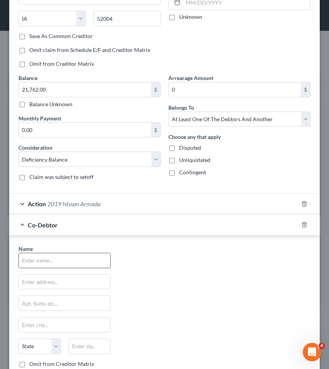
click at [33, 256] on input "text" at bounding box center [64, 260] width 91 height 15
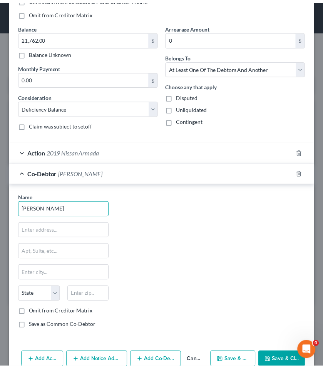
scroll to position [208, 0]
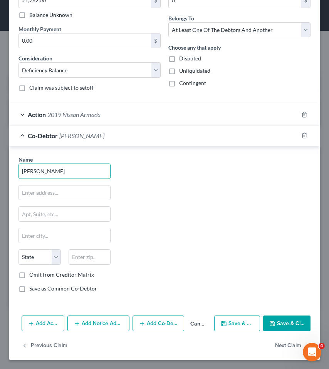
type input "Abby Cantrill"
click at [272, 323] on button "Save & Close" at bounding box center [286, 323] width 47 height 16
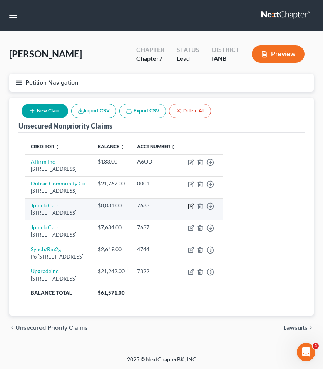
click at [193, 204] on icon "button" at bounding box center [190, 206] width 5 height 5
select select "7"
select select "0"
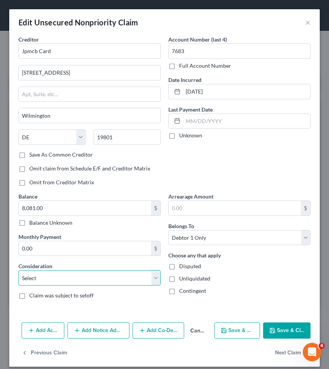
click at [66, 279] on select "Select Cable / Satellite Services Collection Agency Credit Card Debt Debt Couns…" at bounding box center [89, 277] width 142 height 15
select select "2"
click at [18, 270] on select "Select Cable / Satellite Services Collection Agency Credit Card Debt Debt Couns…" at bounding box center [89, 277] width 142 height 15
click at [283, 351] on button "Next Claim" at bounding box center [292, 353] width 35 height 16
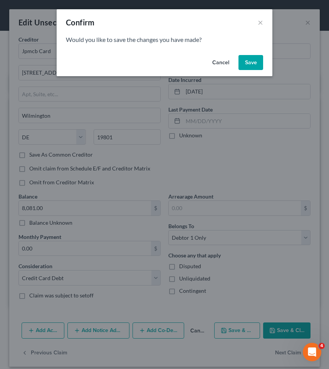
click at [254, 58] on button "Save" at bounding box center [250, 62] width 25 height 15
select select "7"
select select "0"
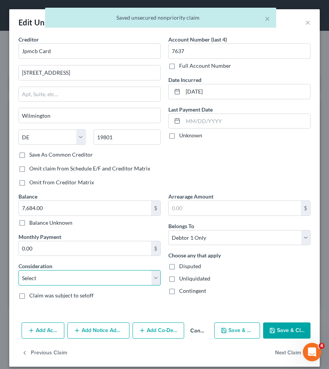
click at [87, 277] on select "Select Cable / Satellite Services Collection Agency Credit Card Debt Debt Couns…" at bounding box center [89, 277] width 142 height 15
select select "2"
click at [18, 270] on select "Select Cable / Satellite Services Collection Agency Credit Card Debt Debt Couns…" at bounding box center [89, 277] width 142 height 15
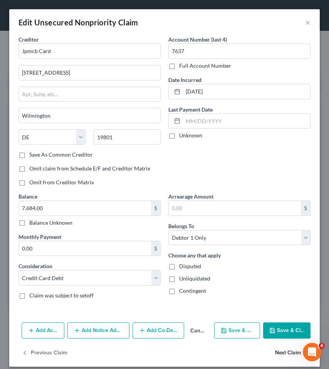
click at [281, 354] on button "Next Claim" at bounding box center [292, 353] width 35 height 16
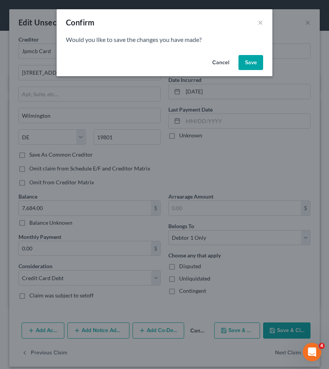
click at [249, 62] on button "Save" at bounding box center [250, 62] width 25 height 15
type input "0"
select select "36"
select select "1"
select select "0"
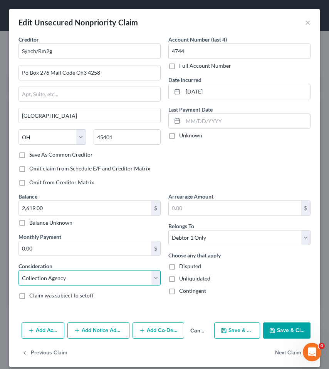
click at [73, 276] on select "Select Cable / Satellite Services Collection Agency Credit Card Debt Debt Couns…" at bounding box center [89, 277] width 142 height 15
select select "2"
click at [18, 270] on select "Select Cable / Satellite Services Collection Agency Credit Card Debt Debt Couns…" at bounding box center [89, 277] width 142 height 15
click at [285, 351] on button "Next Claim" at bounding box center [292, 353] width 35 height 16
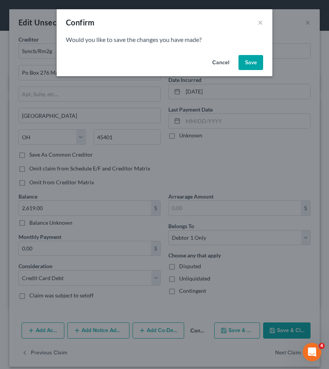
click at [249, 61] on button "Save" at bounding box center [250, 62] width 25 height 15
select select "4"
select select "10"
select select "0"
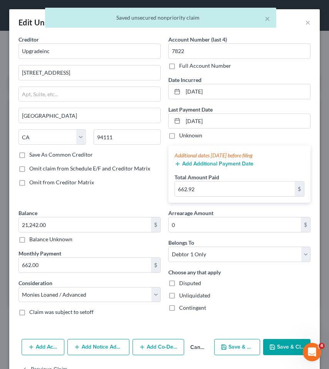
type input "0"
click at [278, 343] on button "Save & Close" at bounding box center [286, 347] width 47 height 16
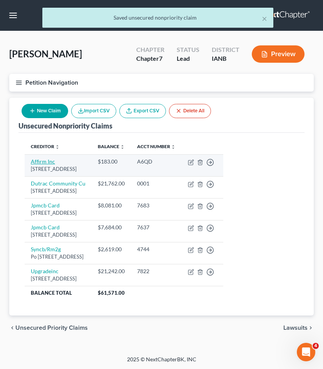
click at [45, 160] on link "Affirm Inc" at bounding box center [43, 161] width 24 height 7
select select "4"
select select "0"
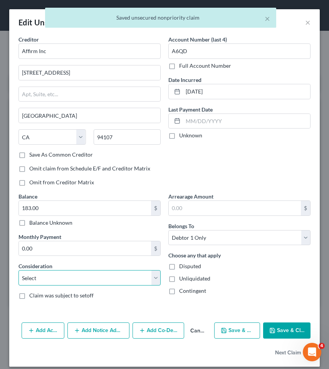
click at [64, 275] on select "Select Cable / Satellite Services Collection Agency Credit Card Debt Debt Couns…" at bounding box center [89, 277] width 142 height 15
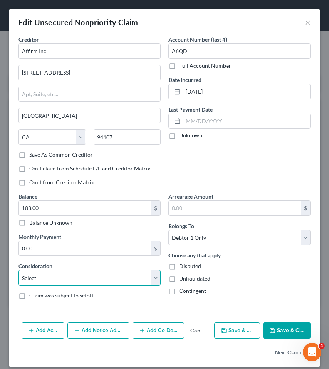
select select "2"
click at [18, 270] on select "Select Cable / Satellite Services Collection Agency Credit Card Debt Debt Couns…" at bounding box center [89, 277] width 142 height 15
click at [282, 333] on button "Save & Close" at bounding box center [286, 330] width 47 height 16
type input "0"
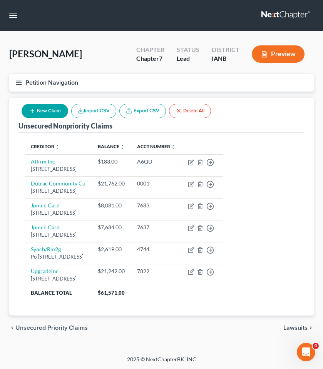
click at [20, 80] on icon "button" at bounding box center [18, 82] width 7 height 7
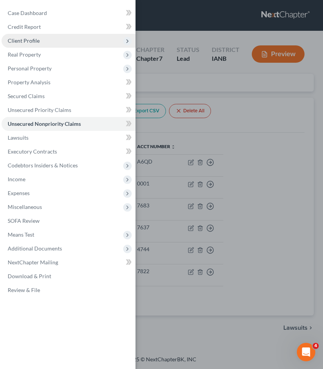
click at [26, 39] on span "Client Profile" at bounding box center [24, 40] width 32 height 7
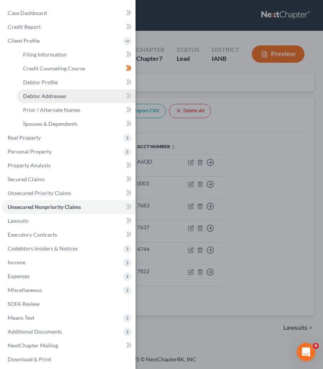
click at [45, 95] on span "Debtor Addresses" at bounding box center [44, 96] width 43 height 7
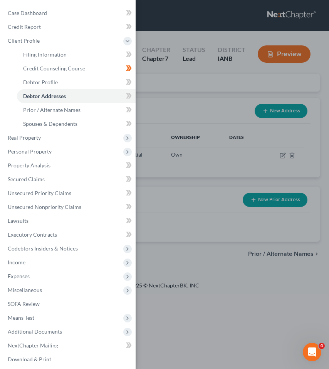
click at [199, 230] on div "Case Dashboard Payments Invoices Payments Payments Credit Report Client Profile" at bounding box center [164, 184] width 329 height 369
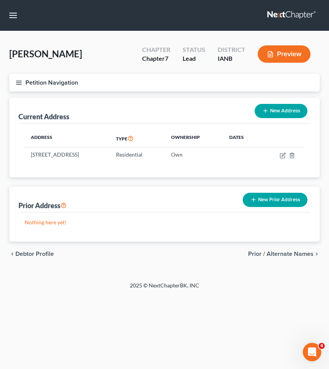
click at [274, 200] on button "New Prior Address" at bounding box center [274, 200] width 65 height 14
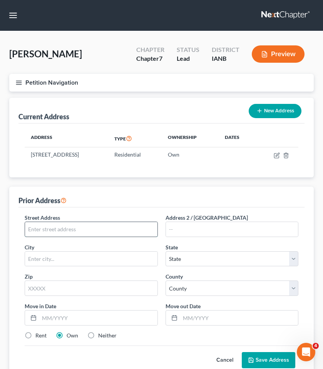
click at [52, 230] on input "text" at bounding box center [91, 229] width 132 height 15
type input "5322 North Rup Street Apt B"
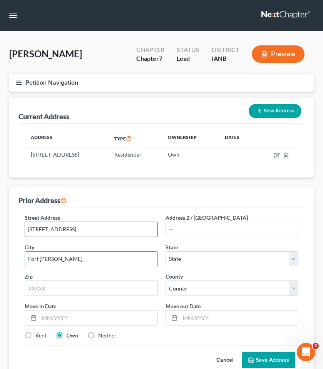
type input "Fort Cavazos"
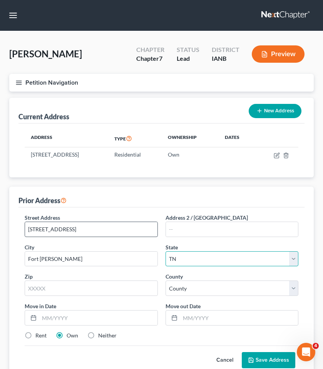
select select "45"
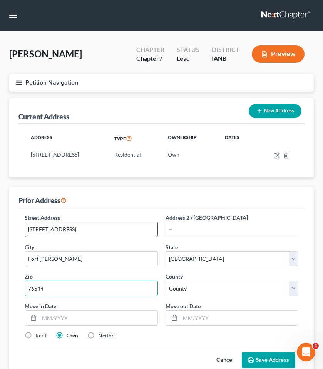
type input "76544"
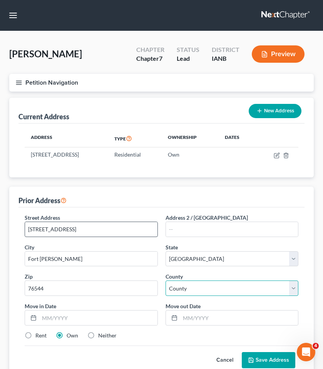
type input "Killeen"
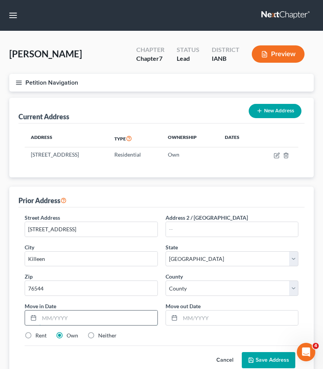
click at [64, 319] on input "text" at bounding box center [98, 317] width 118 height 15
type input "09/2022"
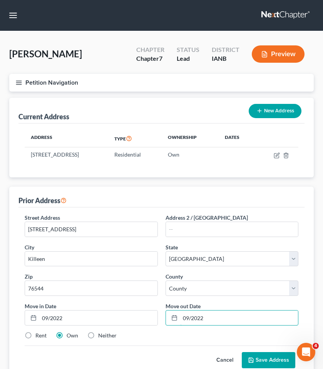
type input "09/2022"
click at [35, 336] on label "Rent" at bounding box center [40, 336] width 11 height 8
click at [38, 336] on input "Rent" at bounding box center [40, 334] width 5 height 5
radio input "true"
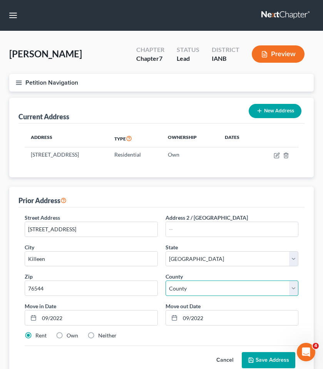
click at [191, 287] on select "County Anderson County Andrews County Angelina County Aransas County Archer Cou…" at bounding box center [231, 287] width 133 height 15
select select "13"
click at [165, 280] on select "County Anderson County Andrews County Angelina County Aransas County Archer Cou…" at bounding box center [231, 287] width 133 height 15
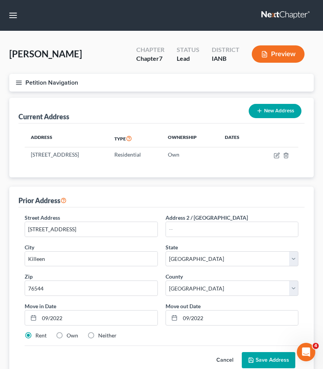
click at [270, 359] on button "Save Address" at bounding box center [268, 360] width 53 height 16
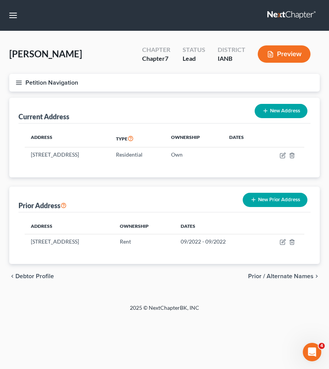
click at [123, 293] on div "Petition Navigation Case Dashboard Payments Invoices Payments Payments Credit R…" at bounding box center [164, 184] width 310 height 221
click at [16, 82] on icon "button" at bounding box center [18, 82] width 7 height 7
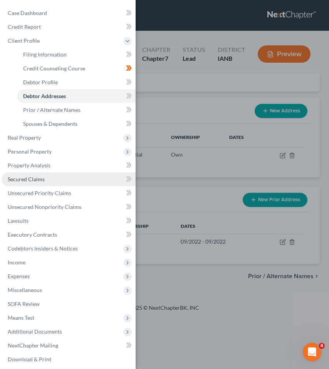
click at [28, 180] on span "Secured Claims" at bounding box center [26, 179] width 37 height 7
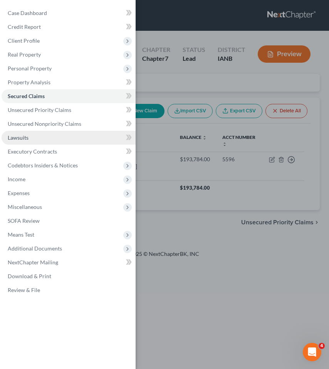
click at [28, 138] on link "Lawsuits" at bounding box center [69, 138] width 134 height 14
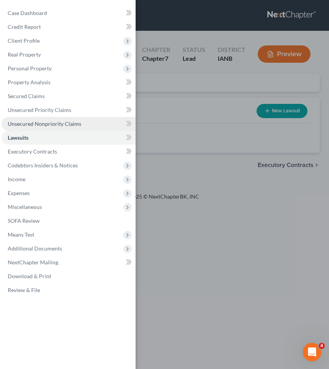
click at [33, 120] on span "Unsecured Nonpriority Claims" at bounding box center [44, 123] width 73 height 7
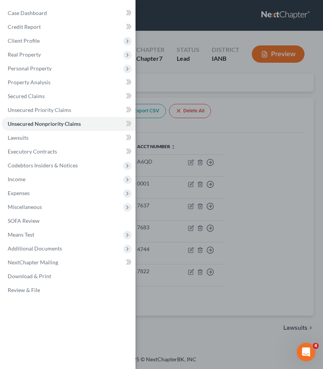
click at [251, 123] on div "Case Dashboard Payments Invoices Payments Payments Credit Report Client Profile" at bounding box center [161, 184] width 323 height 369
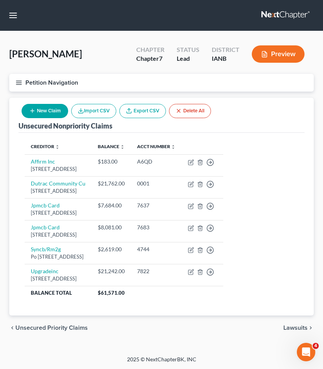
click at [21, 78] on button "Petition Navigation" at bounding box center [161, 83] width 304 height 18
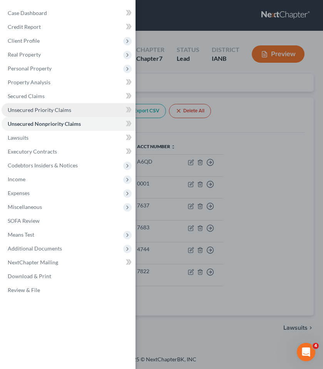
click at [29, 107] on span "Unsecured Priority Claims" at bounding box center [39, 110] width 63 height 7
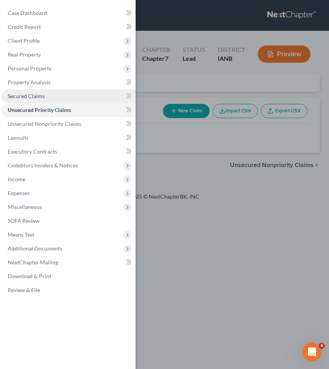
click at [35, 93] on span "Secured Claims" at bounding box center [26, 96] width 37 height 7
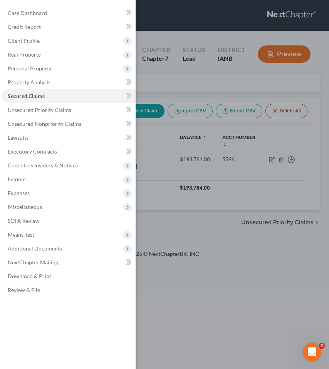
click at [191, 300] on div "Case Dashboard Payments Invoices Payments Payments Credit Report Client Profile" at bounding box center [164, 184] width 329 height 369
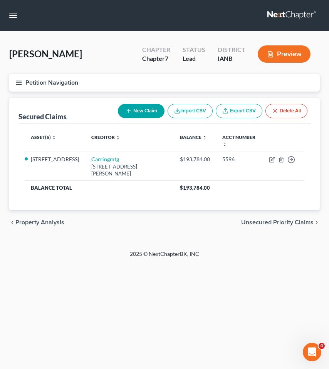
click at [78, 306] on div "Home New Case Client Portal DebtorCC [PERSON_NAME] & [PERSON_NAME], PC [PERSON_…" at bounding box center [164, 184] width 329 height 369
click at [12, 13] on button "button" at bounding box center [13, 15] width 14 height 14
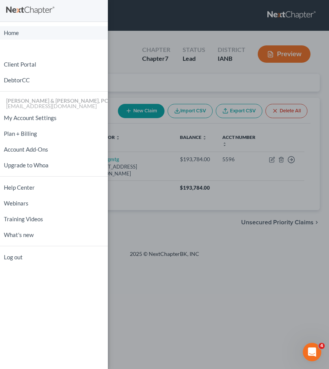
click at [20, 30] on link "Home" at bounding box center [54, 32] width 108 height 13
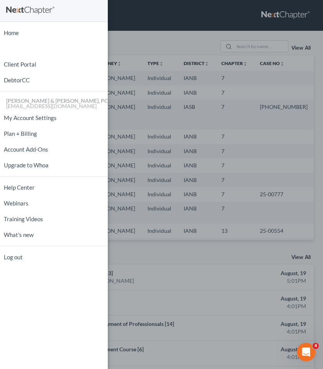
click at [172, 41] on div "Home New Case Client Portal DebtorCC [PERSON_NAME] & [PERSON_NAME], PC [PERSON_…" at bounding box center [161, 184] width 323 height 369
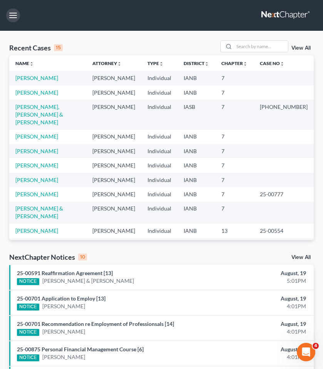
click at [11, 12] on button "button" at bounding box center [13, 15] width 14 height 14
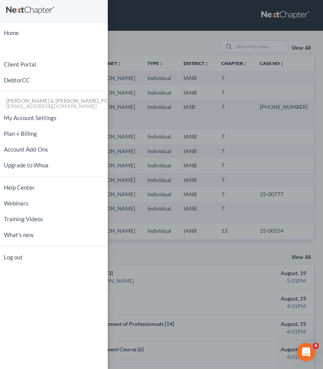
click at [193, 35] on div "Home New Case Client Portal DebtorCC [PERSON_NAME] & [PERSON_NAME], PC [PERSON_…" at bounding box center [161, 184] width 323 height 369
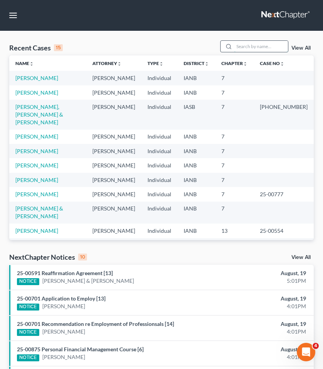
click at [254, 48] on input "search" at bounding box center [261, 46] width 54 height 11
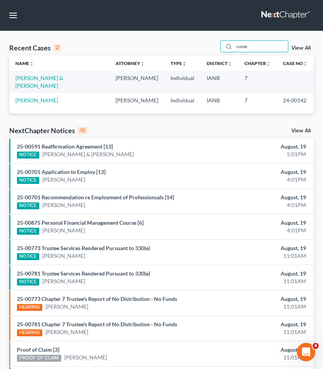
type input "russe"
click at [85, 74] on td "Russell, Zachary & Meloccaro, Courtney" at bounding box center [59, 82] width 100 height 22
click at [63, 78] on link "Russell, Zachary & Meloccaro, Courtney" at bounding box center [39, 82] width 48 height 14
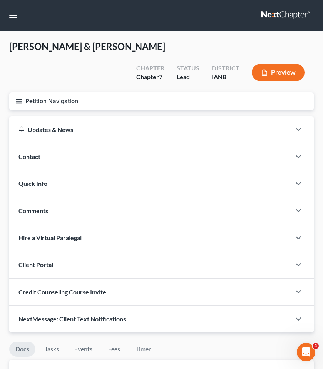
click at [65, 63] on div "Russell, Zachary & Meloccaro, Courtney Upgraded Chapter Chapter 7 Status Lead D…" at bounding box center [161, 66] width 304 height 52
click at [19, 102] on icon "button" at bounding box center [18, 101] width 7 height 7
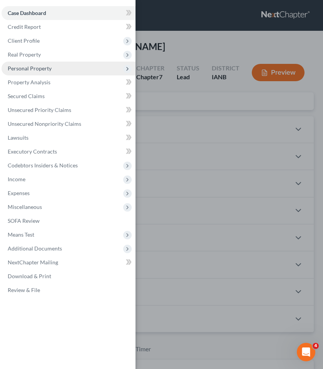
click at [25, 65] on span "Personal Property" at bounding box center [30, 68] width 44 height 7
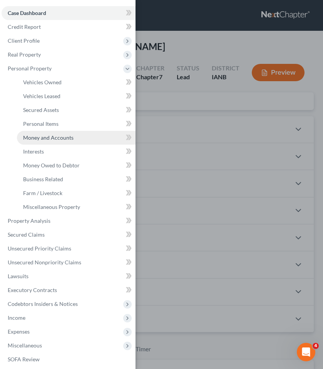
click at [33, 138] on span "Money and Accounts" at bounding box center [48, 137] width 50 height 7
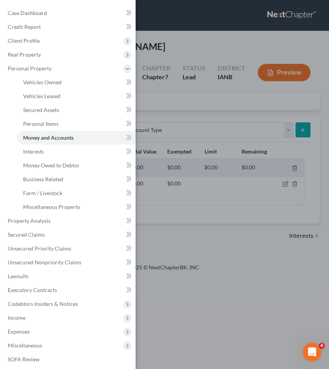
click at [197, 245] on div "Case Dashboard Payments Invoices Payments Payments Credit Report Client Profile" at bounding box center [164, 184] width 329 height 369
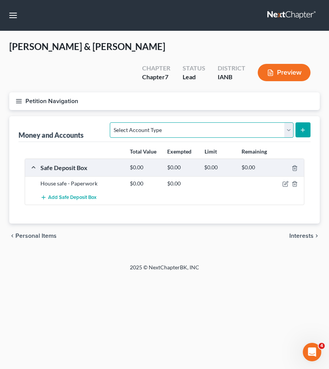
click at [143, 127] on select "Select Account Type Brokerage (A/B: 18, SOFA: 20) Cash on Hand (A/B: 16) Certif…" at bounding box center [201, 129] width 183 height 15
select select "checking"
click at [112, 122] on select "Select Account Type Brokerage (A/B: 18, SOFA: 20) Cash on Hand (A/B: 16) Certif…" at bounding box center [201, 129] width 183 height 15
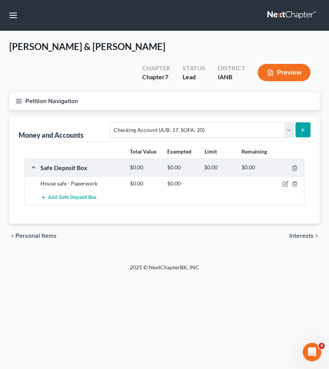
click at [302, 126] on button "submit" at bounding box center [302, 129] width 15 height 15
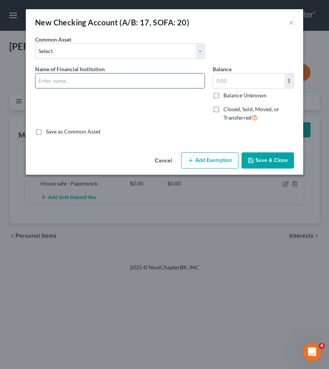
click at [77, 79] on input "text" at bounding box center [119, 80] width 169 height 15
type input "Dutrac (0009)"
click at [239, 96] on label "Balance Unknown" at bounding box center [244, 96] width 43 height 8
click at [231, 96] on input "Balance Unknown" at bounding box center [228, 94] width 5 height 5
checkbox input "true"
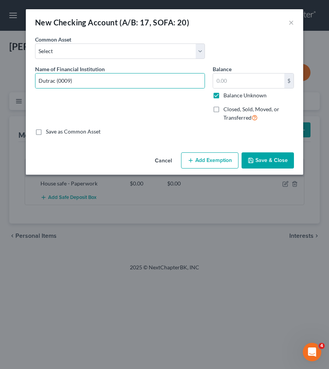
type input "0.00"
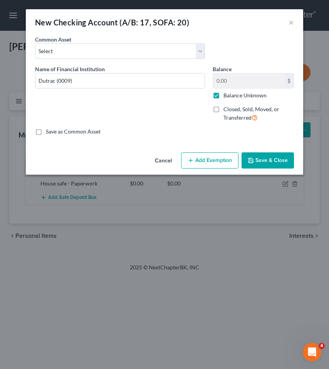
click at [261, 158] on button "Save & Close" at bounding box center [267, 160] width 52 height 16
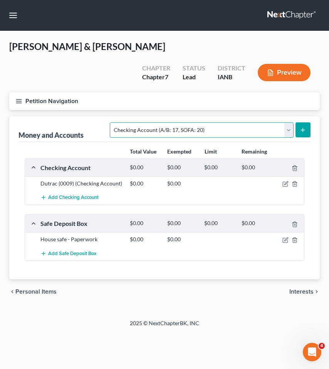
click at [143, 131] on select "Select Account Type Brokerage (A/B: 18, SOFA: 20) Cash on Hand (A/B: 16) Certif…" at bounding box center [201, 129] width 183 height 15
click at [112, 122] on select "Select Account Type Brokerage (A/B: 18, SOFA: 20) Cash on Hand (A/B: 16) Certif…" at bounding box center [201, 129] width 183 height 15
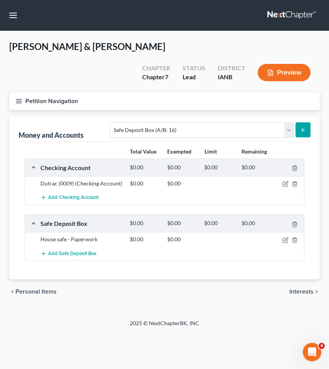
click at [301, 129] on icon "submit" at bounding box center [302, 130] width 6 height 6
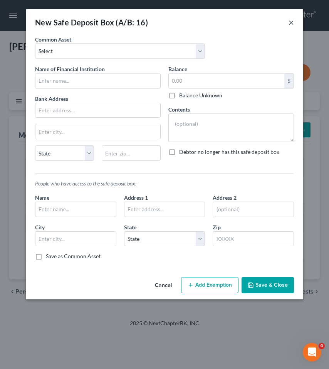
click at [289, 21] on button "×" at bounding box center [290, 22] width 5 height 9
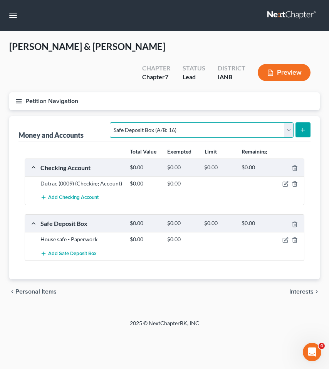
click at [158, 128] on select "Select Account Type Brokerage (A/B: 18, SOFA: 20) Cash on Hand (A/B: 16) Certif…" at bounding box center [201, 129] width 183 height 15
select select "savings"
click at [112, 122] on select "Select Account Type Brokerage (A/B: 18, SOFA: 20) Cash on Hand (A/B: 16) Certif…" at bounding box center [201, 129] width 183 height 15
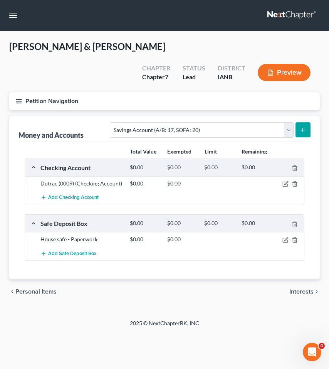
click at [302, 130] on icon "submit" at bounding box center [302, 130] width 6 height 6
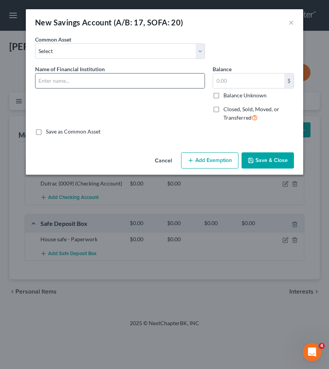
click at [65, 82] on input "text" at bounding box center [119, 80] width 169 height 15
type input "Dutrac (0000)"
click at [231, 95] on label "Balance Unknown" at bounding box center [244, 96] width 43 height 8
click at [231, 95] on input "Balance Unknown" at bounding box center [228, 94] width 5 height 5
checkbox input "true"
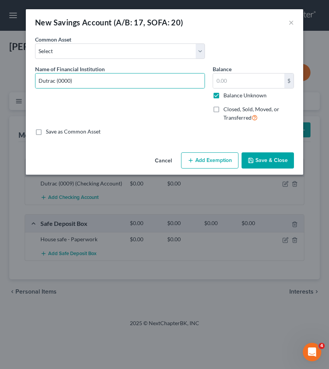
type input "0.00"
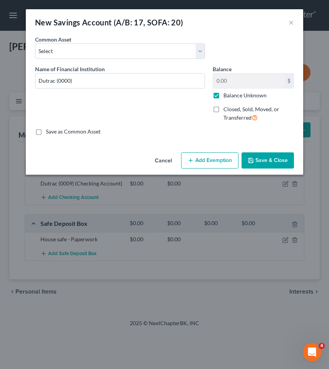
click at [259, 157] on button "Save & Close" at bounding box center [267, 160] width 52 height 16
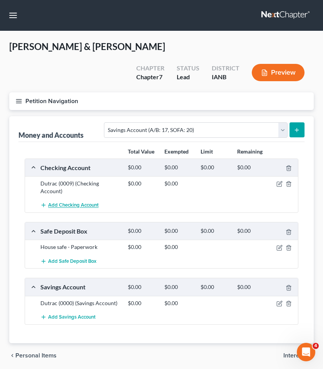
click at [78, 207] on span "Add Checking Account" at bounding box center [73, 205] width 50 height 6
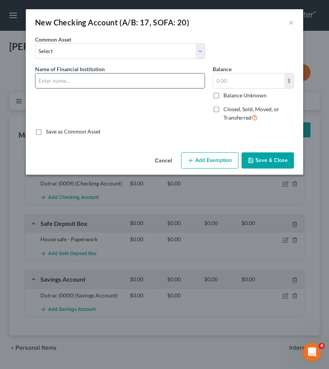
click at [52, 83] on input "text" at bounding box center [119, 80] width 169 height 15
type input "Greenstate (act ending 0041)"
click at [223, 95] on label "Balance Unknown" at bounding box center [244, 96] width 43 height 8
click at [226, 95] on input "Balance Unknown" at bounding box center [228, 94] width 5 height 5
checkbox input "true"
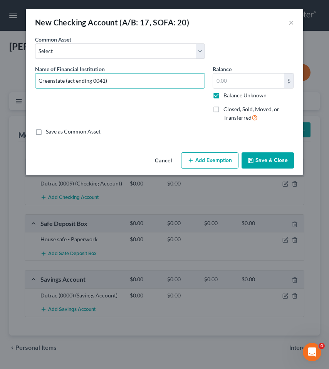
type input "0.00"
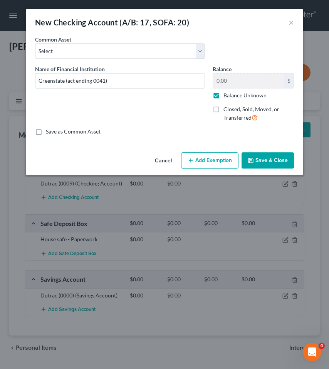
click at [264, 159] on button "Save & Close" at bounding box center [267, 160] width 52 height 16
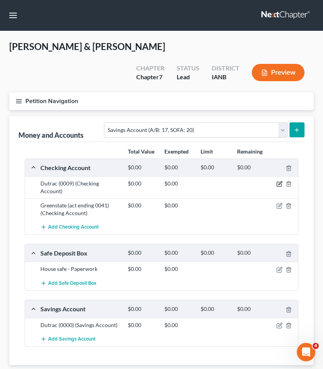
click at [280, 183] on icon "button" at bounding box center [279, 183] width 3 height 3
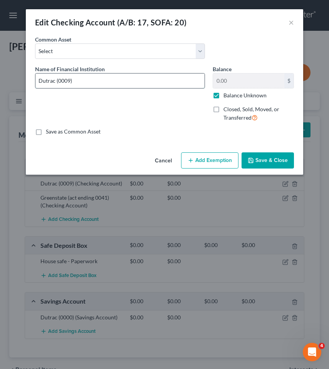
click at [58, 79] on input "Dutrac (0009)" at bounding box center [119, 80] width 169 height 15
type input "Dutrac (act ending 0009)"
click at [263, 161] on button "Save & Close" at bounding box center [267, 160] width 52 height 16
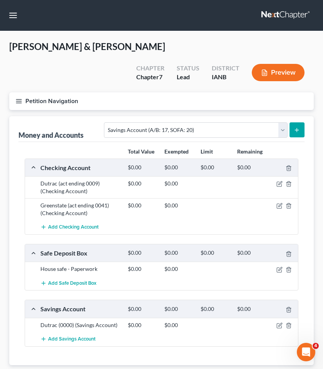
click at [278, 321] on div at bounding box center [283, 325] width 29 height 8
click at [279, 325] on icon "button" at bounding box center [279, 325] width 6 height 6
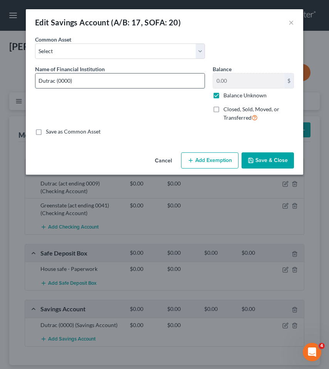
click at [57, 81] on input "Dutrac (0000)" at bounding box center [119, 80] width 169 height 15
type input "Dutrac (act ending 0000)"
click at [267, 159] on button "Save & Close" at bounding box center [267, 160] width 52 height 16
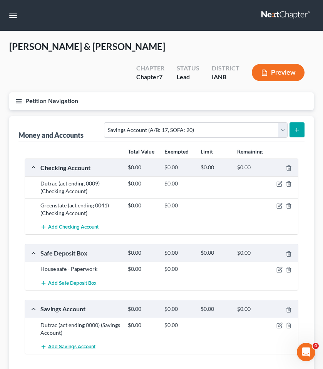
click at [73, 344] on span "Add Savings Account" at bounding box center [71, 347] width 47 height 6
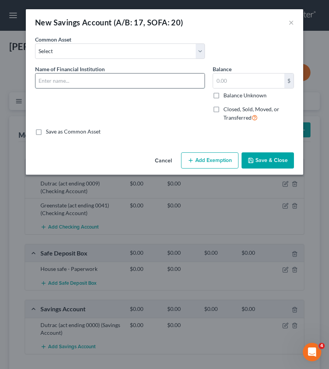
click at [55, 85] on input "text" at bounding box center [119, 80] width 169 height 15
type input "Greenstate (act ending 0001)"
click at [223, 93] on label "Balance Unknown" at bounding box center [244, 96] width 43 height 8
click at [226, 93] on input "Balance Unknown" at bounding box center [228, 94] width 5 height 5
checkbox input "true"
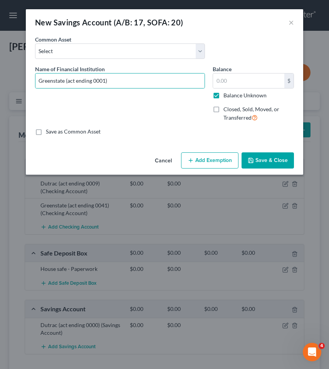
type input "0.00"
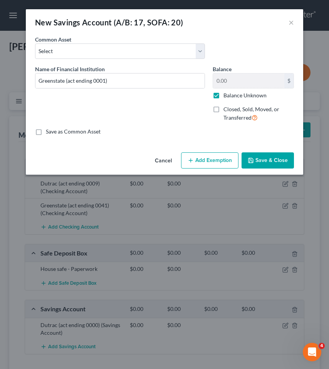
click at [261, 157] on button "Save & Close" at bounding box center [267, 160] width 52 height 16
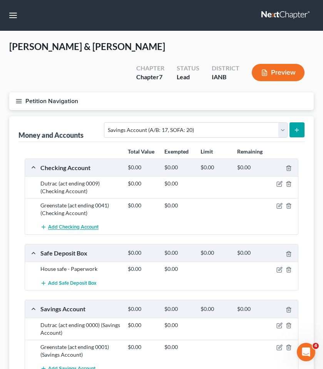
click at [72, 229] on span "Add Checking Account" at bounding box center [73, 227] width 50 height 6
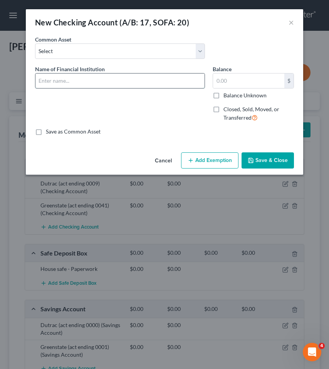
click at [45, 83] on input "text" at bounding box center [119, 80] width 169 height 15
type input "Capital One (act ending in 8603)"
click at [223, 95] on label "Balance Unknown" at bounding box center [244, 96] width 43 height 8
click at [226, 95] on input "Balance Unknown" at bounding box center [228, 94] width 5 height 5
checkbox input "true"
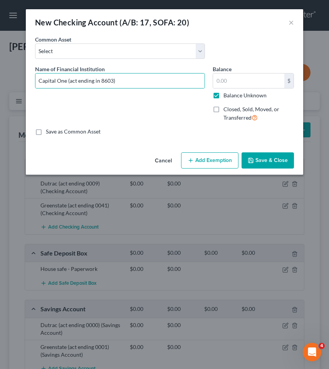
type input "0.00"
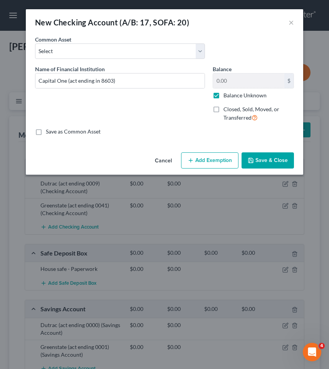
click at [272, 156] on button "Save & Close" at bounding box center [267, 160] width 52 height 16
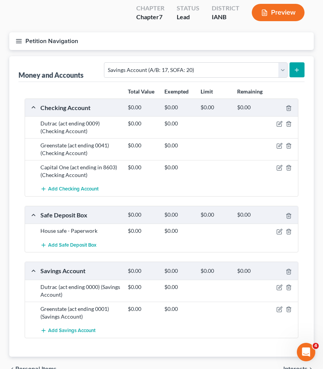
scroll to position [96, 0]
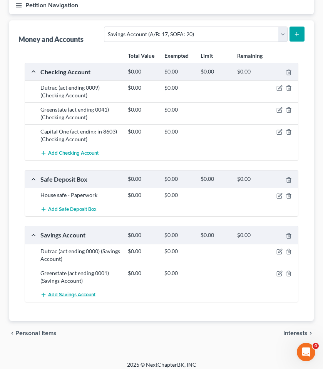
click at [54, 292] on span "Add Savings Account" at bounding box center [71, 295] width 47 height 6
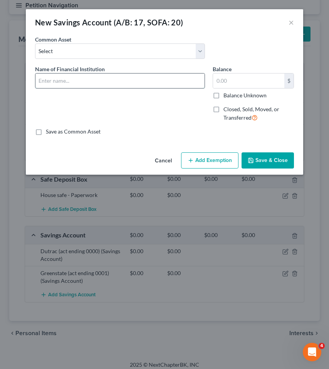
click at [68, 82] on input "text" at bounding box center [119, 80] width 169 height 15
type input "Capital One (act ending in 3587)"
click at [223, 93] on label "Balance Unknown" at bounding box center [244, 96] width 43 height 8
click at [226, 93] on input "Balance Unknown" at bounding box center [228, 94] width 5 height 5
checkbox input "true"
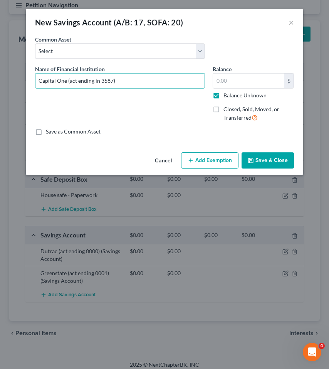
type input "0.00"
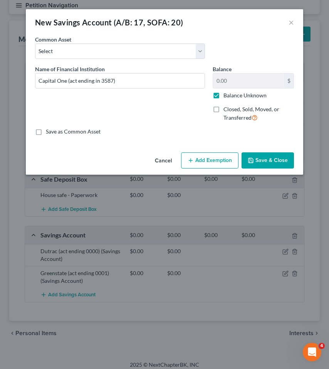
click at [259, 159] on button "Save & Close" at bounding box center [267, 160] width 52 height 16
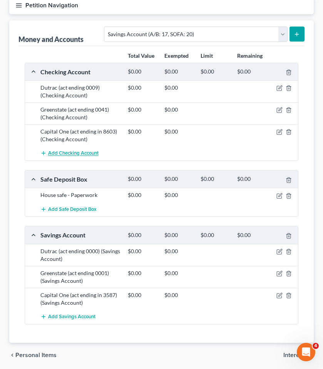
click at [87, 150] on span "Add Checking Account" at bounding box center [73, 153] width 50 height 6
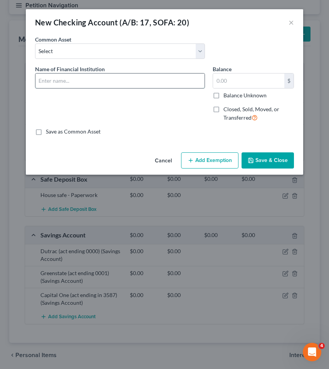
click at [100, 83] on input "text" at bounding box center [119, 80] width 169 height 15
type input "Collins (act ending in 5825)"
click at [223, 96] on label "Balance Unknown" at bounding box center [244, 96] width 43 height 8
click at [226, 96] on input "Balance Unknown" at bounding box center [228, 94] width 5 height 5
checkbox input "true"
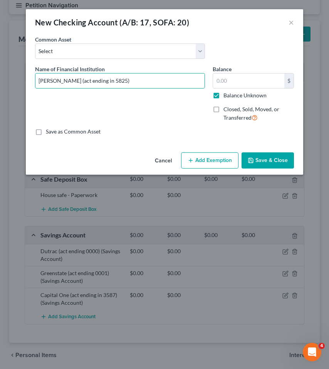
type input "0.00"
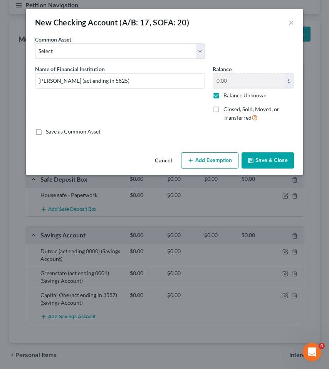
click at [257, 158] on button "Save & Close" at bounding box center [267, 160] width 52 height 16
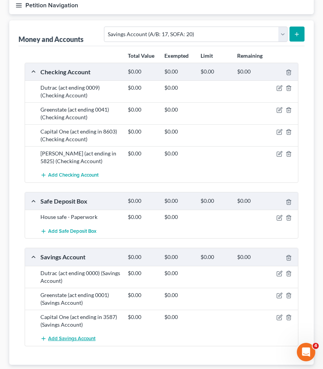
click at [64, 339] on span "Add Savings Account" at bounding box center [71, 338] width 47 height 6
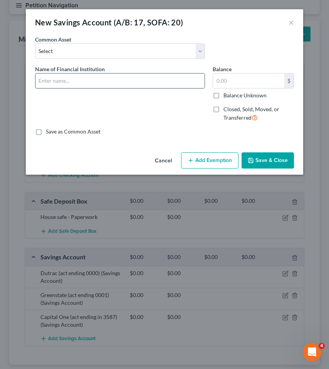
click at [66, 84] on input "text" at bounding box center [119, 80] width 169 height 15
type input "Capital One (act ending in 3989)"
click at [223, 92] on label "Balance Unknown" at bounding box center [244, 96] width 43 height 8
click at [226, 92] on input "Balance Unknown" at bounding box center [228, 94] width 5 height 5
checkbox input "true"
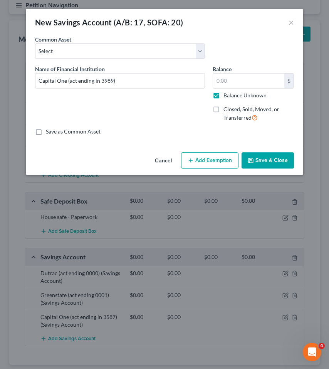
type input "0.00"
click at [265, 160] on button "Save & Close" at bounding box center [267, 160] width 52 height 16
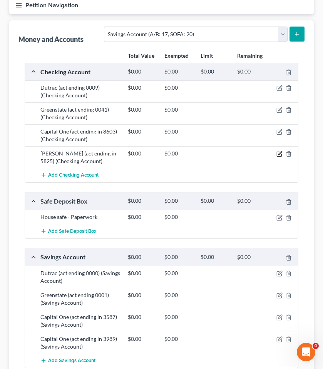
click at [279, 153] on icon "button" at bounding box center [279, 153] width 3 height 3
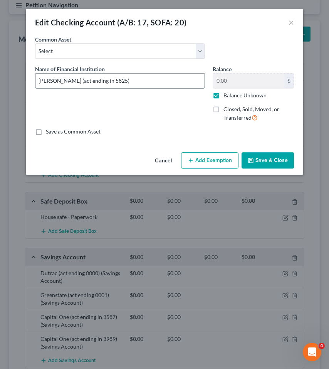
click at [55, 80] on input "Collins (act ending in 5825)" at bounding box center [119, 80] width 169 height 15
type input "Collins Advantage (act ending in 5825)"
click at [262, 159] on button "Save & Close" at bounding box center [267, 160] width 52 height 16
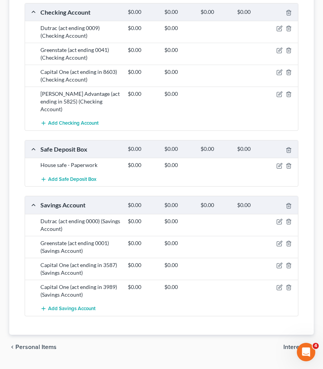
scroll to position [167, 0]
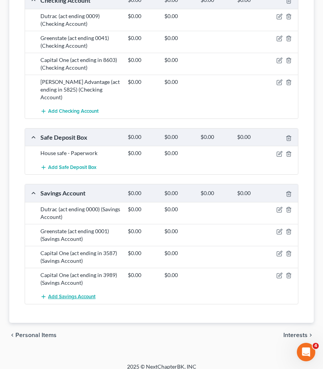
click at [79, 294] on span "Add Savings Account" at bounding box center [71, 297] width 47 height 6
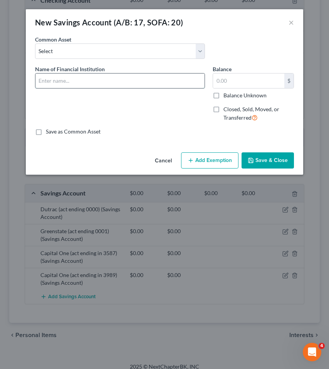
click at [60, 85] on input "text" at bounding box center [119, 80] width 169 height 15
type input "Collins Advantage (act ending 1944)"
click at [223, 95] on label "Balance Unknown" at bounding box center [244, 96] width 43 height 8
click at [226, 95] on input "Balance Unknown" at bounding box center [228, 94] width 5 height 5
checkbox input "true"
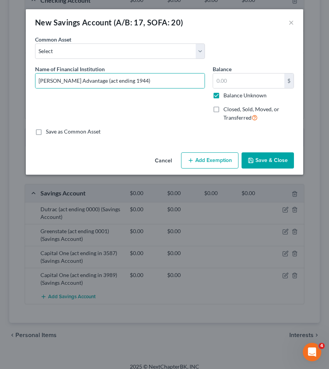
type input "0.00"
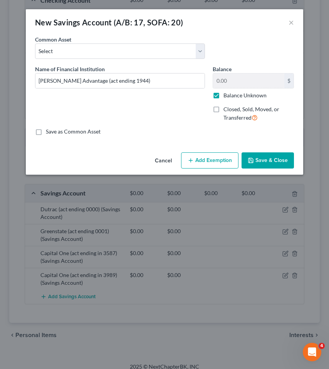
click at [267, 155] on button "Save & Close" at bounding box center [267, 160] width 52 height 16
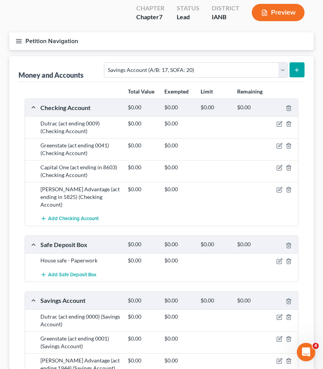
scroll to position [47, 0]
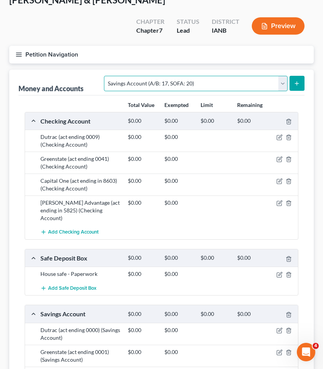
click at [170, 86] on select "Select Account Type Brokerage (A/B: 18, SOFA: 20) Cash on Hand (A/B: 16) Certif…" at bounding box center [195, 83] width 183 height 15
select select "other"
click at [106, 76] on select "Select Account Type Brokerage (A/B: 18, SOFA: 20) Cash on Hand (A/B: 16) Certif…" at bounding box center [195, 83] width 183 height 15
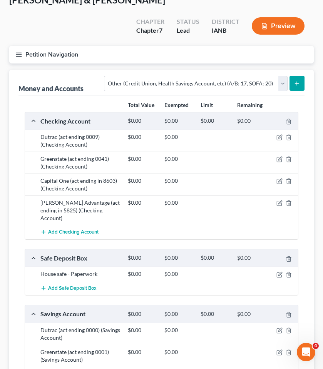
click at [297, 82] on line "submit" at bounding box center [297, 83] width 0 height 3
click at [293, 82] on button "submit" at bounding box center [296, 83] width 15 height 15
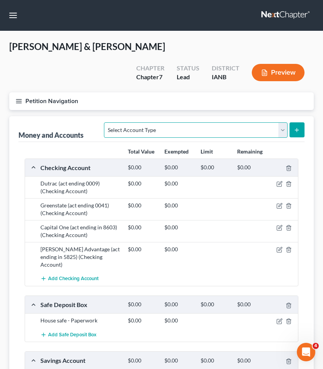
click at [132, 132] on select "Select Account Type Brokerage (A/B: 18, SOFA: 20) Cash on Hand (A/B: 16) Certif…" at bounding box center [195, 129] width 183 height 15
select select "other"
click at [106, 122] on select "Select Account Type Brokerage (A/B: 18, SOFA: 20) Cash on Hand (A/B: 16) Certif…" at bounding box center [195, 129] width 183 height 15
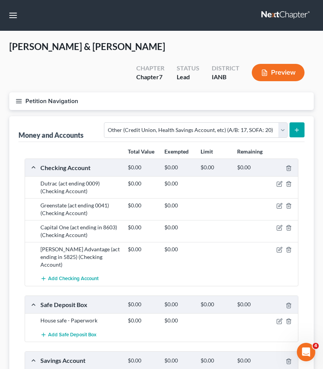
click at [294, 132] on icon "submit" at bounding box center [297, 130] width 6 height 6
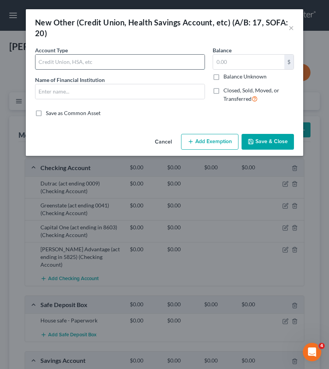
click at [74, 62] on input "text" at bounding box center [119, 62] width 169 height 15
type input "Limited"
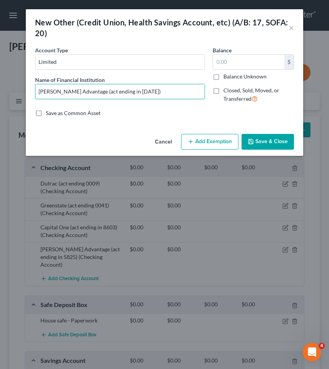
type input "Collins Advantage (act ending in 1952)"
click at [223, 77] on label "Balance Unknown" at bounding box center [244, 77] width 43 height 8
click at [226, 77] on input "Balance Unknown" at bounding box center [228, 75] width 5 height 5
checkbox input "true"
type input "0.00"
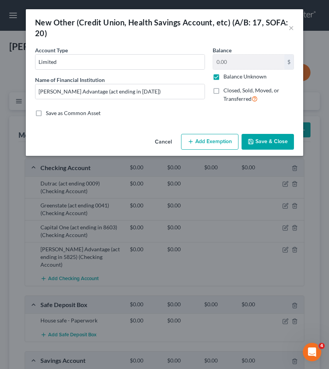
click at [263, 138] on button "Save & Close" at bounding box center [267, 142] width 52 height 16
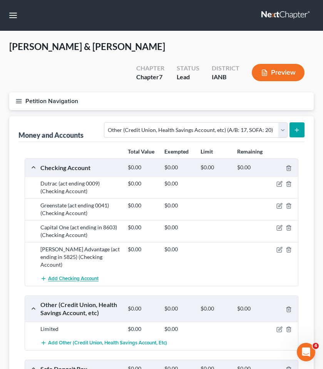
click at [84, 276] on span "Add Checking Account" at bounding box center [73, 279] width 50 height 6
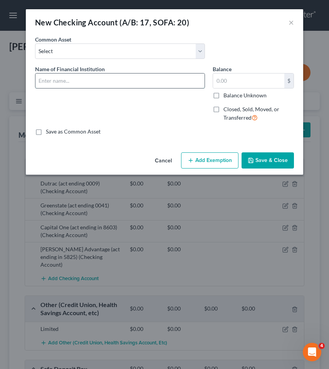
click at [74, 82] on input "text" at bounding box center [119, 80] width 169 height 15
type input "Capital One (act ending 6973)"
click at [223, 95] on label "Balance Unknown" at bounding box center [244, 96] width 43 height 8
click at [226, 95] on input "Balance Unknown" at bounding box center [228, 94] width 5 height 5
checkbox input "true"
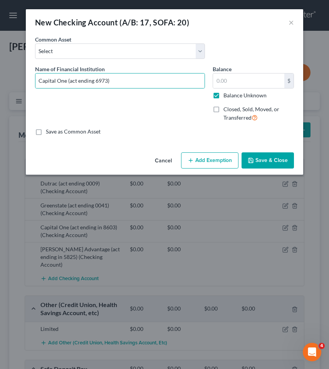
type input "0.00"
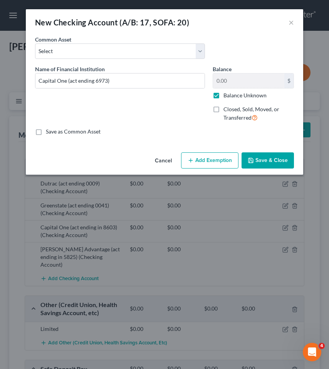
click at [266, 157] on button "Save & Close" at bounding box center [267, 160] width 52 height 16
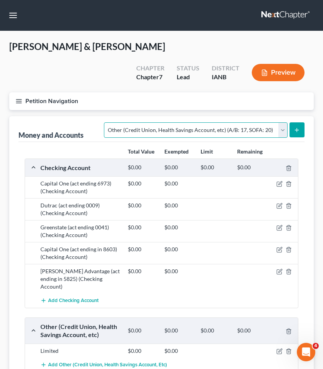
click at [165, 129] on select "Select Account Type Brokerage (A/B: 18, SOFA: 20) Cash on Hand (A/B: 16) Certif…" at bounding box center [195, 129] width 183 height 15
select select "money_market"
click at [106, 122] on select "Select Account Type Brokerage (A/B: 18, SOFA: 20) Cash on Hand (A/B: 16) Certif…" at bounding box center [195, 129] width 183 height 15
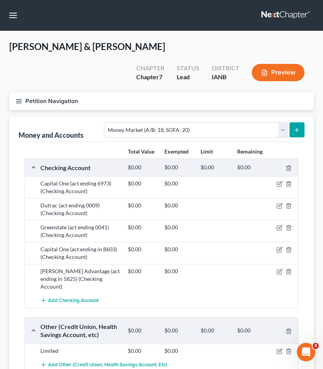
click at [295, 132] on icon "submit" at bounding box center [297, 130] width 6 height 6
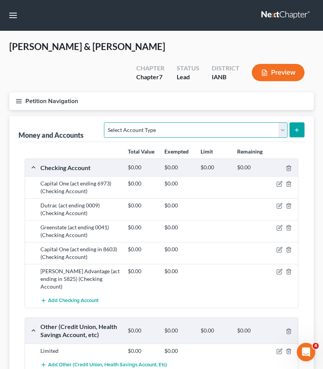
click at [120, 134] on select "Select Account Type Brokerage (A/B: 18, SOFA: 20) Cash on Hand (A/B: 16) Certif…" at bounding box center [195, 129] width 183 height 15
select select "money_market"
click at [106, 122] on select "Select Account Type Brokerage (A/B: 18, SOFA: 20) Cash on Hand (A/B: 16) Certif…" at bounding box center [195, 129] width 183 height 15
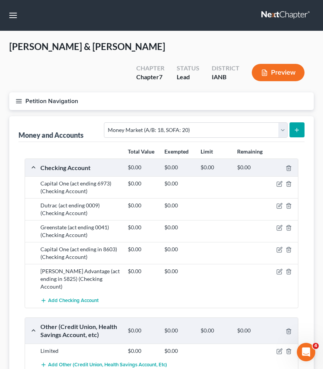
click at [294, 129] on icon "submit" at bounding box center [297, 130] width 6 height 6
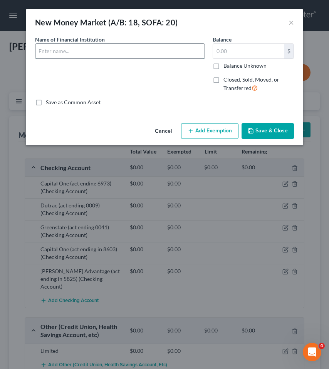
click at [74, 52] on input "text" at bounding box center [119, 51] width 169 height 15
type input "Capital One (act ending in 9114)"
click at [223, 65] on label "Balance Unknown" at bounding box center [244, 66] width 43 height 8
click at [226, 65] on input "Balance Unknown" at bounding box center [228, 64] width 5 height 5
checkbox input "true"
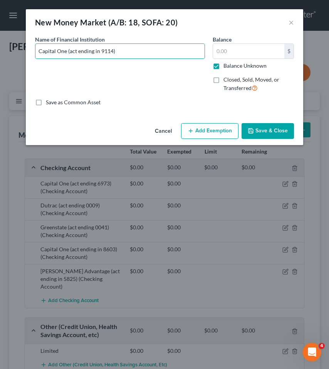
type input "0.00"
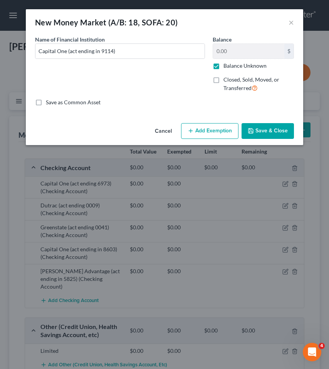
click at [264, 130] on button "Save & Close" at bounding box center [267, 131] width 52 height 16
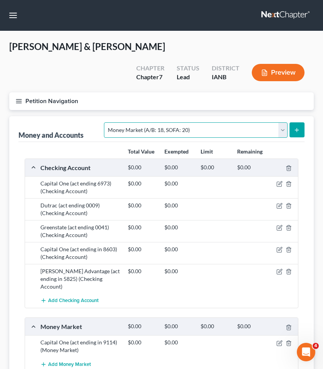
click at [220, 133] on select "Select Account Type Brokerage (A/B: 18, SOFA: 20) Cash on Hand (A/B: 16) Certif…" at bounding box center [195, 129] width 183 height 15
select select "other"
click at [106, 122] on select "Select Account Type Brokerage (A/B: 18, SOFA: 20) Cash on Hand (A/B: 16) Certif…" at bounding box center [195, 129] width 183 height 15
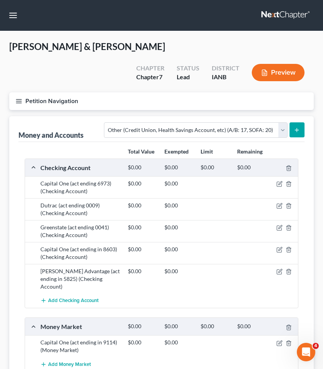
click at [295, 125] on button "submit" at bounding box center [296, 129] width 15 height 15
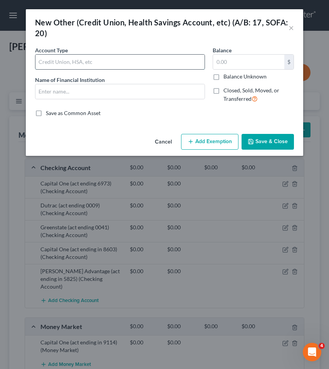
click at [73, 65] on input "text" at bounding box center [119, 62] width 169 height 15
type input "CashApp"
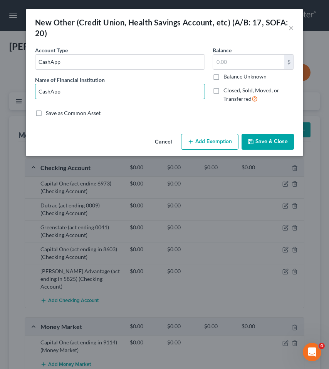
type input "CashApp"
click at [223, 77] on label "Balance Unknown" at bounding box center [244, 77] width 43 height 8
click at [226, 77] on input "Balance Unknown" at bounding box center [228, 75] width 5 height 5
checkbox input "true"
type input "0.00"
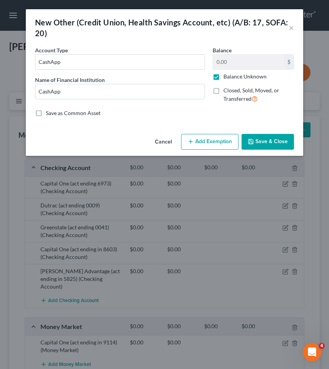
click at [261, 140] on button "Save & Close" at bounding box center [267, 142] width 52 height 16
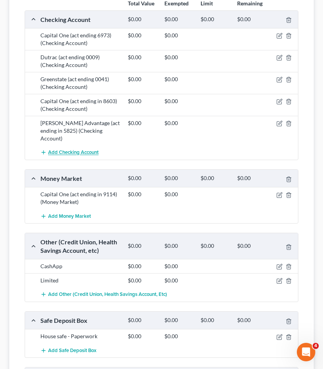
scroll to position [146, 0]
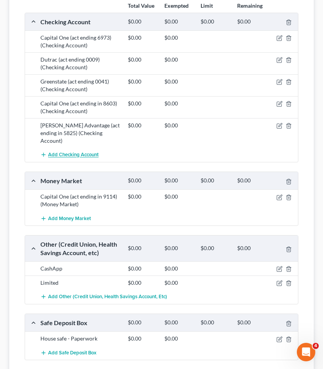
click at [71, 152] on span "Add Checking Account" at bounding box center [73, 155] width 50 height 6
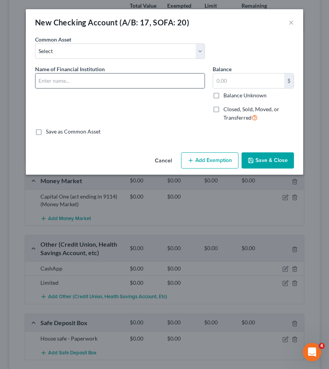
click at [58, 80] on input "text" at bounding box center [119, 80] width 169 height 15
type input "Capital One (act ending in 3550)"
click at [238, 95] on label "Balance Unknown" at bounding box center [244, 96] width 43 height 8
click at [231, 95] on input "Balance Unknown" at bounding box center [228, 94] width 5 height 5
checkbox input "true"
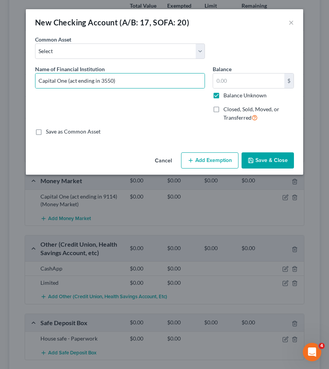
type input "0.00"
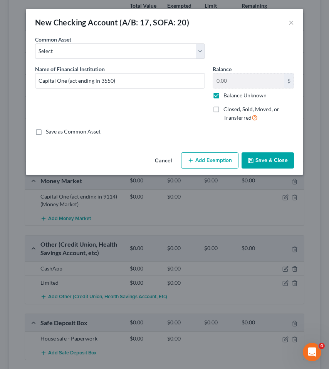
click at [267, 160] on button "Save & Close" at bounding box center [267, 160] width 52 height 16
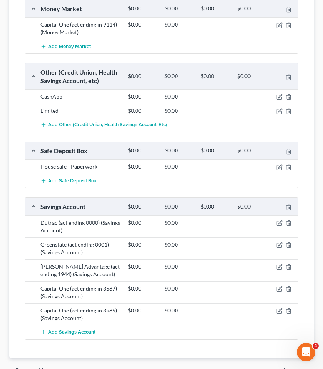
scroll to position [342, 0]
